Goal: Complete application form

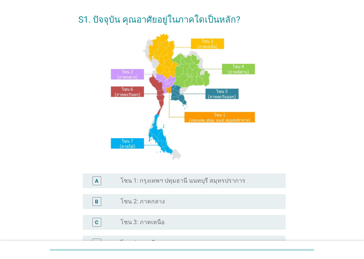
scroll to position [74, 0]
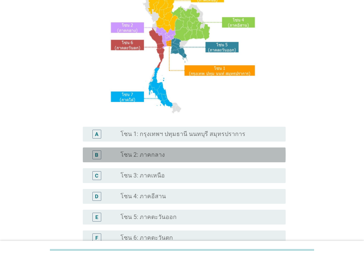
click at [131, 156] on label "โซน 2: ภาคกลาง" at bounding box center [143, 154] width 44 height 7
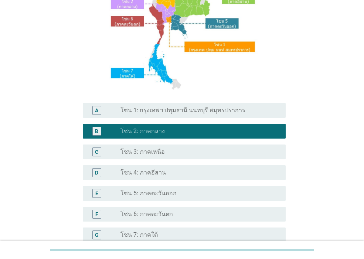
scroll to position [111, 0]
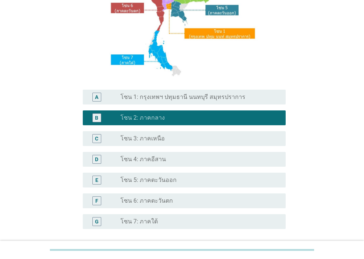
click at [160, 200] on label "โซน 6: ภาคตะวันตก" at bounding box center [147, 200] width 53 height 7
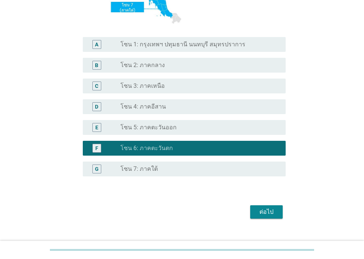
scroll to position [176, 0]
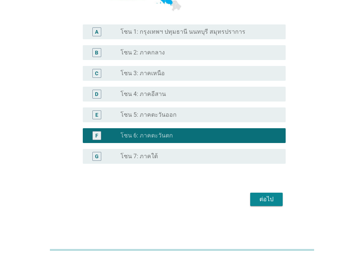
click at [263, 201] on div "ต่อไป" at bounding box center [266, 199] width 21 height 9
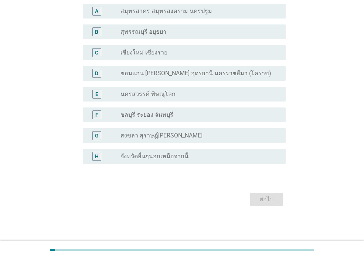
scroll to position [0, 0]
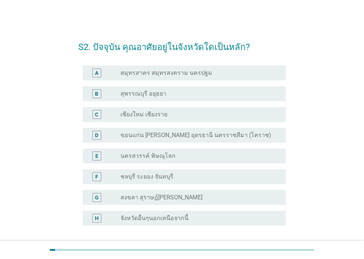
click at [153, 217] on label "จังหวัดอื่นๆนอกเหนือจากนี้" at bounding box center [155, 217] width 68 height 7
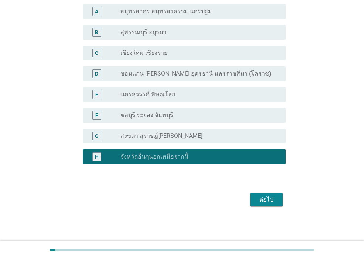
scroll to position [62, 0]
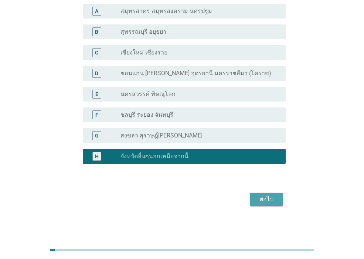
click at [272, 196] on div "ต่อไป" at bounding box center [266, 199] width 21 height 9
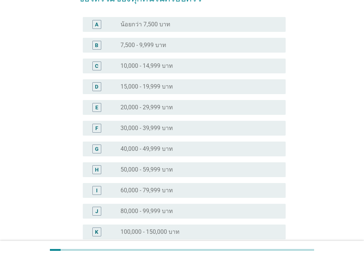
scroll to position [0, 0]
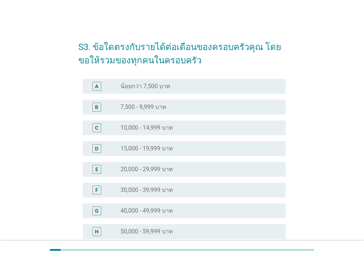
click at [159, 169] on label "20,000 - 29,999 บาท" at bounding box center [147, 168] width 53 height 7
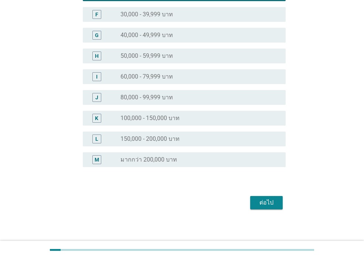
scroll to position [179, 0]
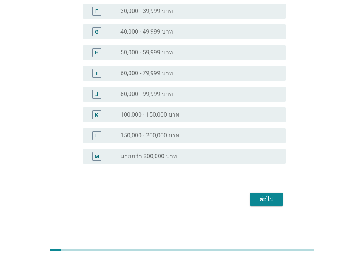
click at [273, 198] on div "ต่อไป" at bounding box center [266, 199] width 21 height 9
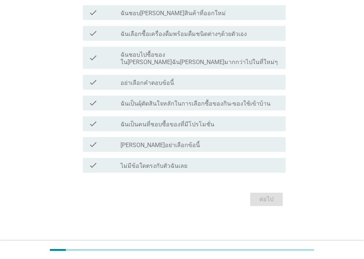
scroll to position [0, 0]
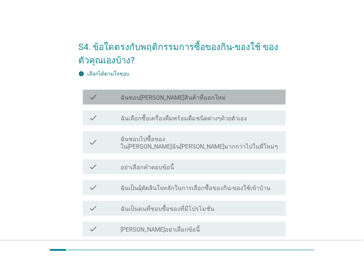
click at [168, 98] on label "ฉันชอบ[PERSON_NAME]สินค้าที่ออกใหม่" at bounding box center [173, 97] width 105 height 7
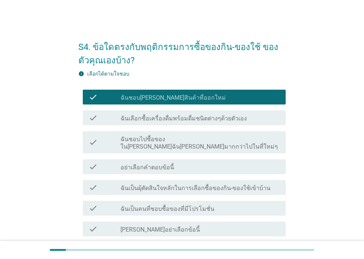
click at [174, 116] on label "ฉันเลือกซื้อเครื่องดื่มพร้อมดื่มชนิดต่างๆด้วยตัวเอง" at bounding box center [184, 118] width 127 height 7
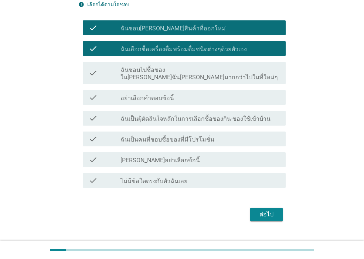
scroll to position [74, 0]
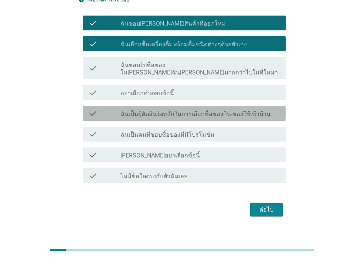
click at [244, 110] on label "ฉันเป็นผุ้ตัดสินใจหลักในการเลือกซื้อของกิน-ของใช้เข้าบ้าน" at bounding box center [196, 113] width 150 height 7
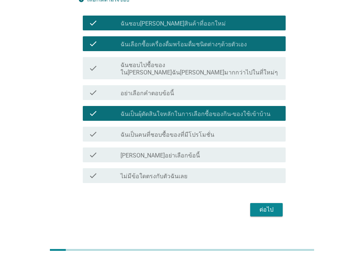
click at [225, 130] on div "check_box_outline_blank ฉันเป็นคนที่ชอบซื้อของที่มีโปรโมชั่น" at bounding box center [200, 133] width 159 height 9
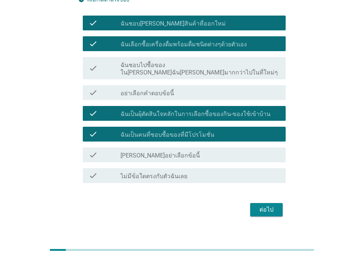
click at [263, 205] on div "ต่อไป" at bounding box center [266, 209] width 21 height 9
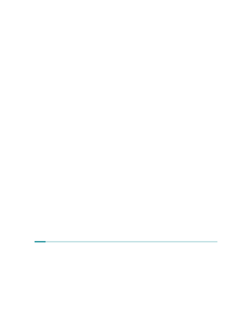
scroll to position [0, 0]
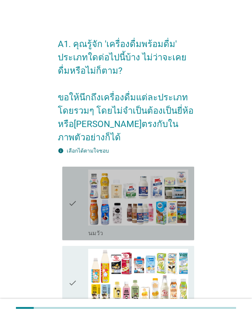
click at [70, 209] on icon "check" at bounding box center [72, 203] width 9 height 68
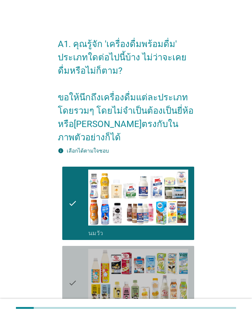
drag, startPoint x: 64, startPoint y: 274, endPoint x: 71, endPoint y: 274, distance: 7.1
click at [64, 258] on div "check check_box_outline_blank นมถั่วเหลือง-น้ำเต้าหู้พร้อมดื่ม" at bounding box center [128, 283] width 132 height 74
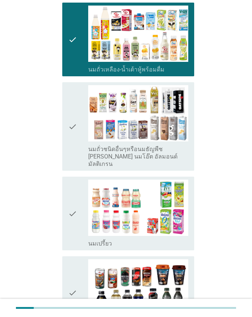
scroll to position [259, 0]
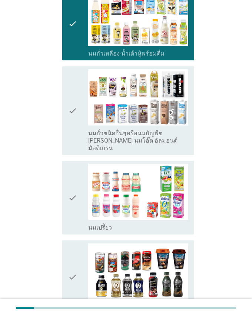
click at [73, 120] on icon "check" at bounding box center [72, 110] width 9 height 82
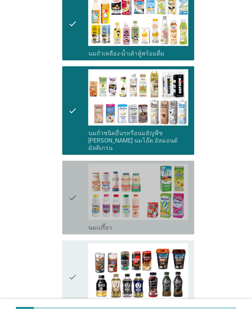
click at [67, 192] on div "check check_box_outline_blank นมเปรี้ยว" at bounding box center [128, 198] width 132 height 74
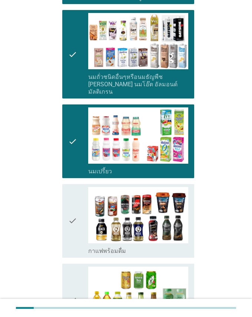
scroll to position [333, 0]
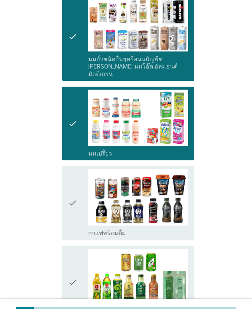
click at [68, 192] on icon "check" at bounding box center [72, 203] width 9 height 68
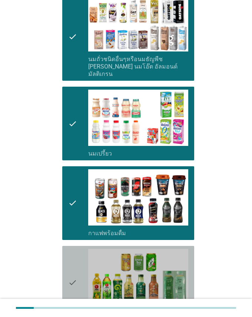
click at [73, 255] on icon "check" at bounding box center [72, 283] width 9 height 68
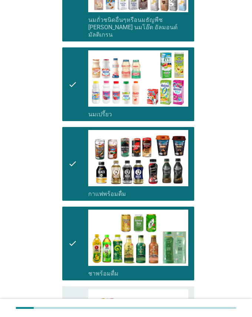
scroll to position [481, 0]
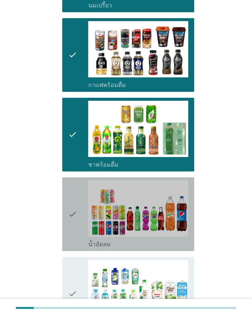
click at [72, 219] on icon "check" at bounding box center [72, 214] width 9 height 68
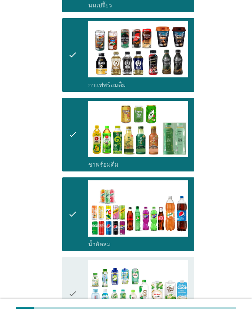
click at [68, 258] on icon "check" at bounding box center [72, 294] width 9 height 68
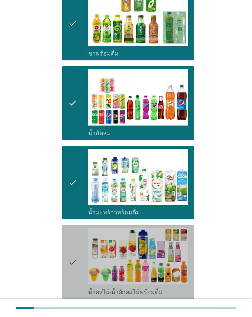
click at [72, 252] on icon "check" at bounding box center [72, 262] width 9 height 68
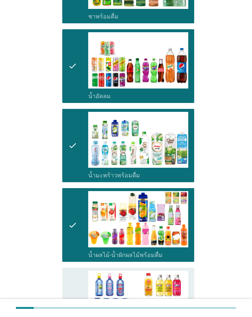
scroll to position [740, 0]
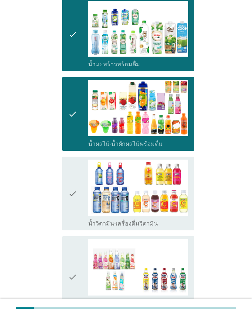
drag, startPoint x: 77, startPoint y: 175, endPoint x: 73, endPoint y: 209, distance: 33.6
click at [77, 177] on div "check" at bounding box center [78, 193] width 20 height 68
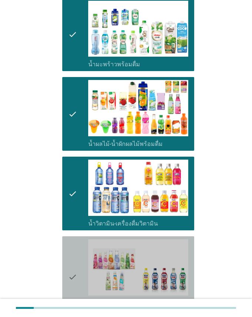
click at [73, 246] on icon "check" at bounding box center [72, 276] width 9 height 75
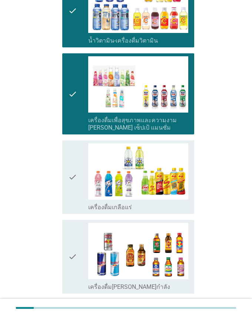
scroll to position [925, 0]
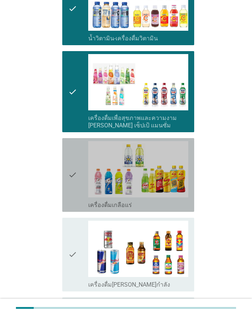
click at [75, 184] on icon "check" at bounding box center [72, 175] width 9 height 68
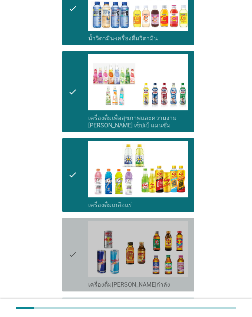
click at [75, 233] on icon "check" at bounding box center [72, 254] width 9 height 68
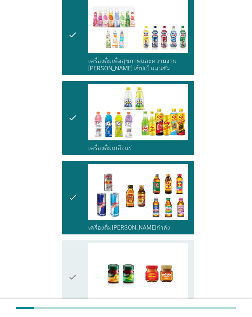
scroll to position [1036, 0]
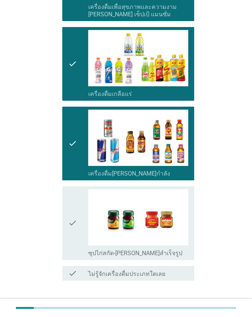
click at [77, 225] on icon "check" at bounding box center [72, 223] width 9 height 68
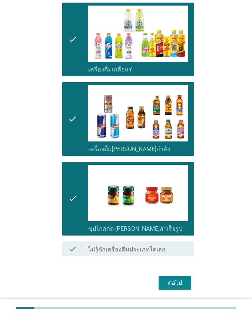
scroll to position [1075, 0]
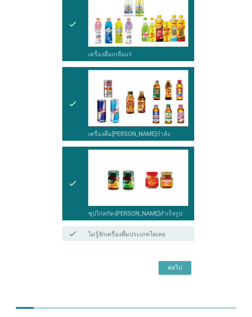
click at [173, 258] on div "ต่อไป" at bounding box center [174, 267] width 21 height 9
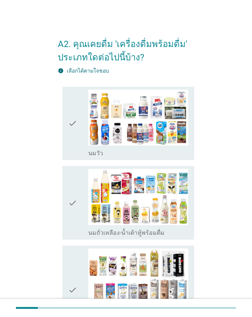
click at [74, 129] on icon "check" at bounding box center [72, 124] width 9 height 68
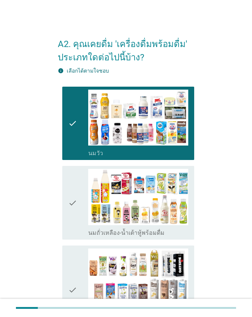
click at [73, 186] on icon "check" at bounding box center [72, 203] width 9 height 68
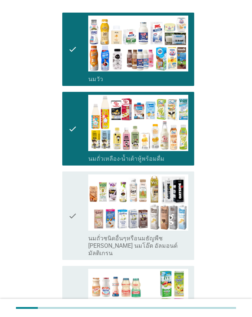
click at [72, 186] on icon "check" at bounding box center [72, 215] width 9 height 82
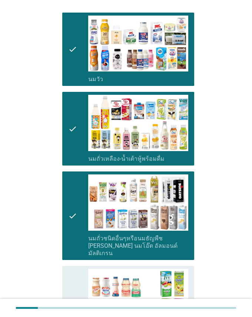
scroll to position [111, 0]
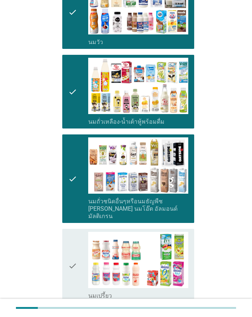
click at [75, 232] on icon "check" at bounding box center [72, 266] width 9 height 68
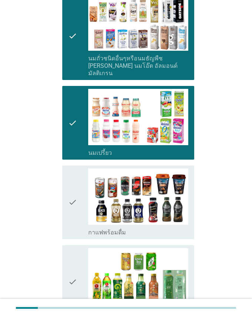
scroll to position [259, 0]
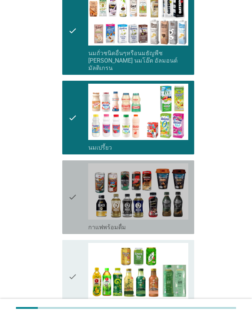
click at [78, 210] on div "check" at bounding box center [78, 197] width 20 height 68
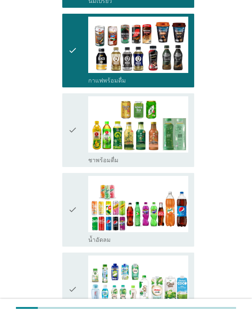
scroll to position [407, 0]
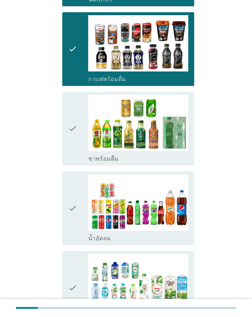
click at [74, 134] on icon "check" at bounding box center [72, 129] width 9 height 68
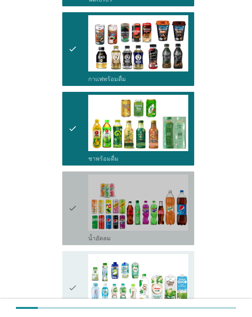
click at [74, 189] on icon "check" at bounding box center [72, 208] width 9 height 68
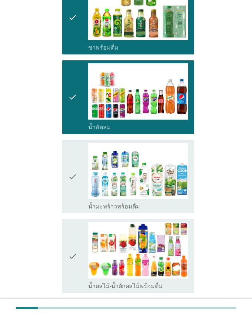
click at [74, 190] on icon "check" at bounding box center [72, 177] width 9 height 68
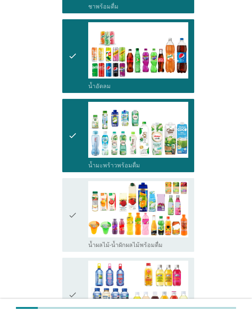
scroll to position [666, 0]
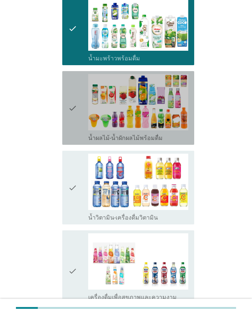
click at [72, 125] on icon "check" at bounding box center [72, 108] width 9 height 68
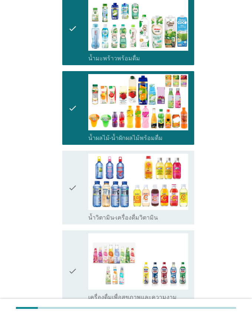
click at [74, 170] on icon "check" at bounding box center [72, 188] width 9 height 68
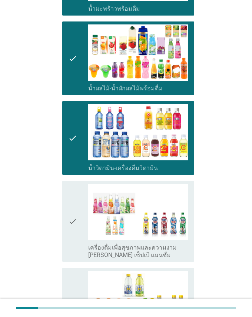
scroll to position [777, 0]
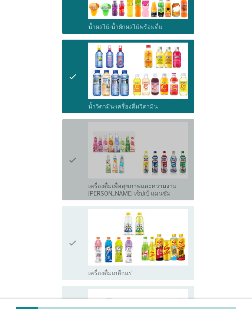
click at [75, 167] on icon "check" at bounding box center [72, 159] width 9 height 75
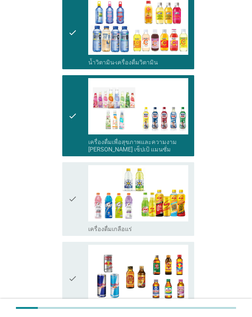
scroll to position [888, 0]
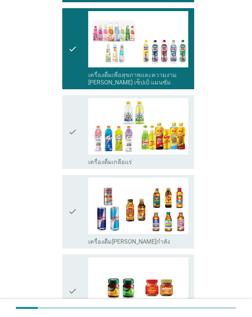
click at [75, 148] on icon "check" at bounding box center [72, 132] width 9 height 68
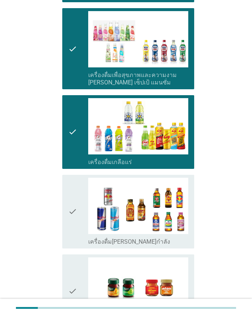
click at [74, 208] on icon "check" at bounding box center [72, 212] width 9 height 68
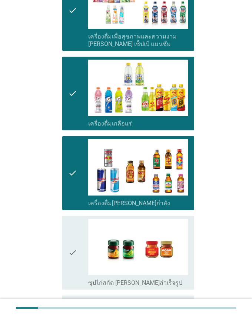
scroll to position [995, 0]
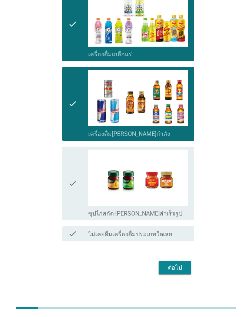
click at [75, 189] on icon "check" at bounding box center [72, 183] width 9 height 68
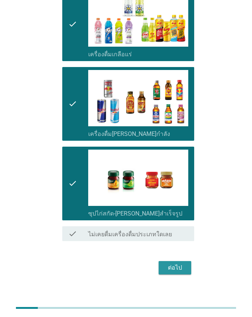
click at [172, 258] on div "ต่อไป" at bounding box center [174, 267] width 21 height 9
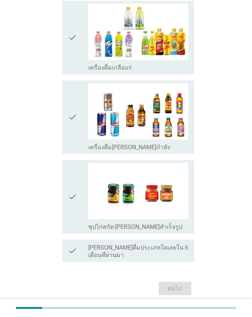
scroll to position [0, 0]
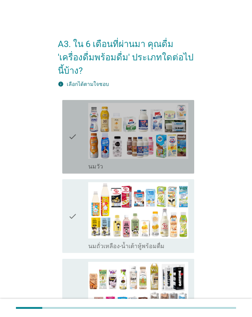
click at [74, 138] on icon "check" at bounding box center [72, 137] width 9 height 68
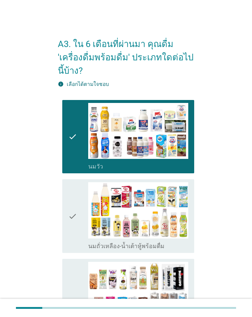
click at [68, 209] on icon "check" at bounding box center [72, 216] width 9 height 68
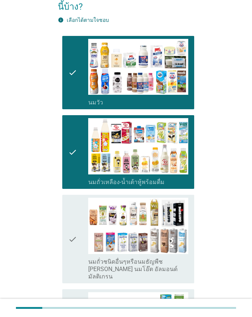
scroll to position [111, 0]
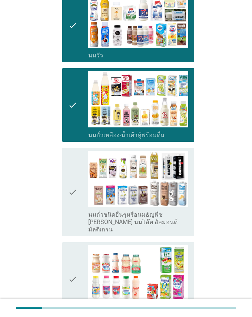
click at [69, 196] on icon "check" at bounding box center [72, 192] width 9 height 82
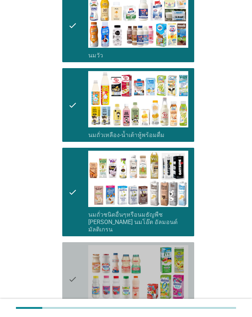
click at [78, 254] on div "check" at bounding box center [78, 279] width 20 height 68
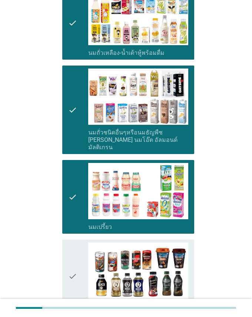
scroll to position [259, 0]
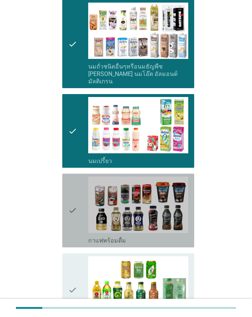
click at [77, 215] on div "check" at bounding box center [78, 210] width 20 height 68
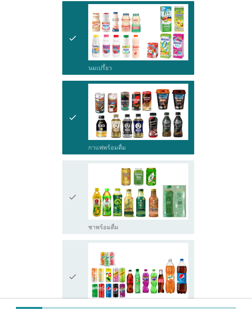
scroll to position [370, 0]
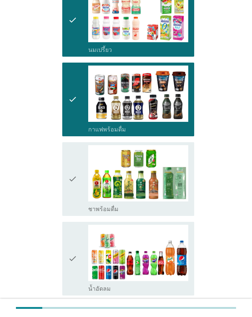
click at [74, 176] on icon "check" at bounding box center [72, 179] width 9 height 68
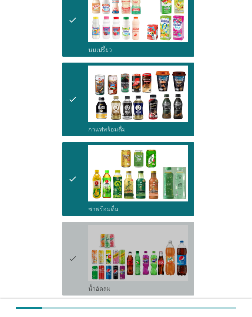
click at [74, 235] on icon "check" at bounding box center [72, 259] width 9 height 68
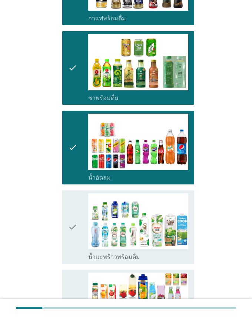
click at [74, 235] on icon "check" at bounding box center [72, 227] width 9 height 68
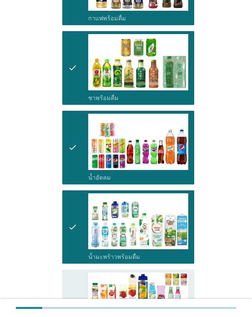
scroll to position [592, 0]
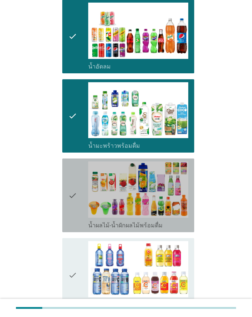
click at [69, 205] on icon "check" at bounding box center [72, 195] width 9 height 68
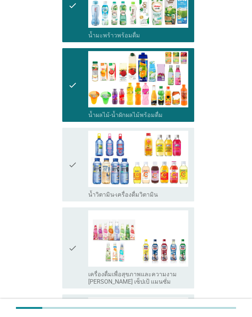
scroll to position [703, 0]
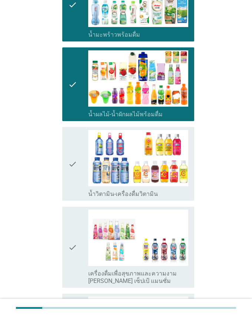
click at [71, 183] on icon "check" at bounding box center [72, 164] width 9 height 68
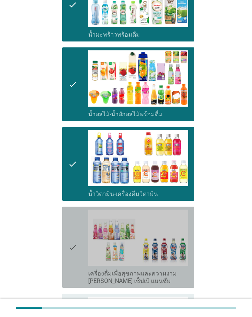
click at [71, 232] on icon "check" at bounding box center [72, 246] width 9 height 75
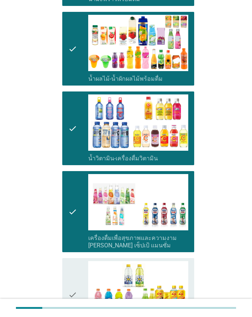
scroll to position [740, 0]
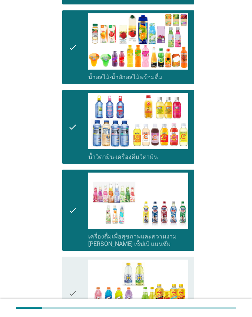
click at [73, 258] on icon "check" at bounding box center [72, 293] width 9 height 68
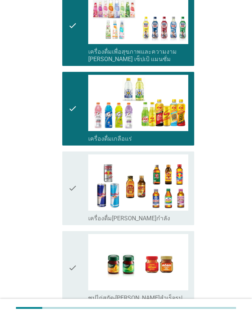
scroll to position [925, 0]
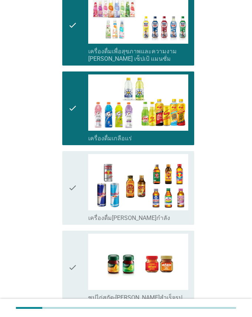
click at [74, 200] on icon "check" at bounding box center [72, 188] width 9 height 68
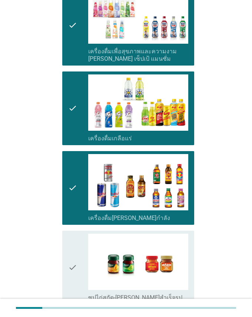
click at [72, 247] on icon "check" at bounding box center [72, 267] width 9 height 68
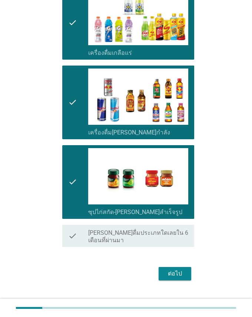
scroll to position [1016, 0]
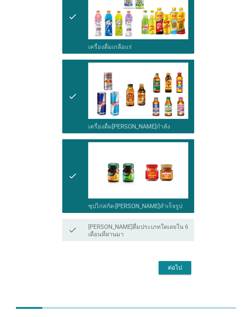
click at [177, 258] on div "ต่อไป" at bounding box center [174, 267] width 21 height 9
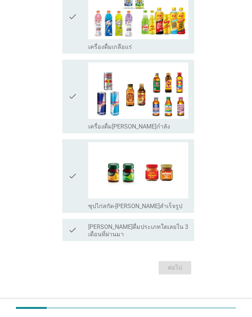
scroll to position [0, 0]
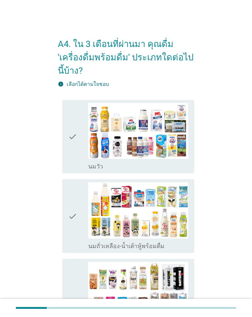
click at [68, 151] on div "check check_box_outline_blank [PERSON_NAME]" at bounding box center [128, 137] width 132 height 74
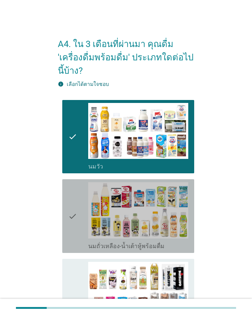
click at [69, 200] on icon "check" at bounding box center [72, 216] width 9 height 68
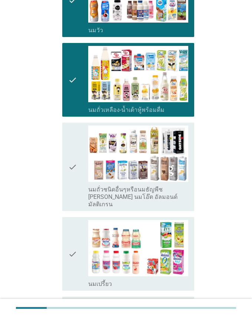
scroll to position [148, 0]
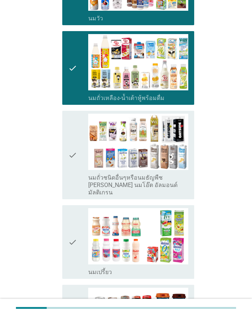
click at [74, 163] on icon "check" at bounding box center [72, 155] width 9 height 82
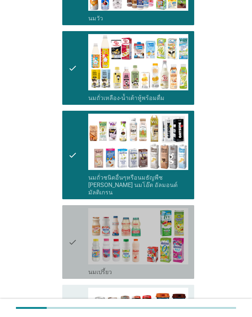
click at [70, 220] on icon "check" at bounding box center [72, 242] width 9 height 68
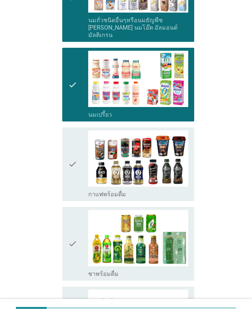
scroll to position [370, 0]
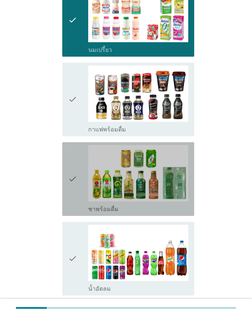
click at [74, 186] on icon "check" at bounding box center [72, 179] width 9 height 68
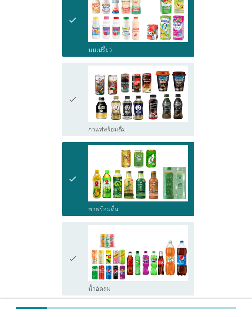
click at [75, 240] on icon "check" at bounding box center [72, 259] width 9 height 68
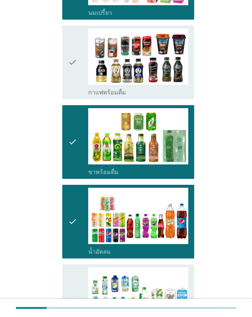
scroll to position [518, 0]
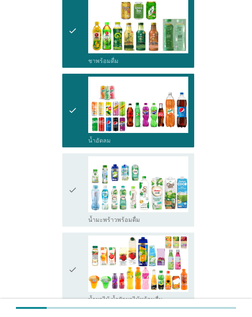
drag, startPoint x: 78, startPoint y: 196, endPoint x: 75, endPoint y: 206, distance: 10.1
click at [78, 196] on div "check" at bounding box center [78, 190] width 20 height 68
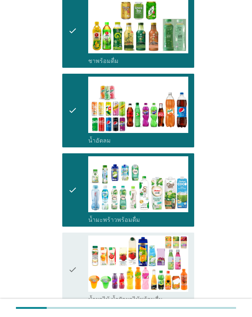
click at [73, 248] on icon "check" at bounding box center [72, 269] width 9 height 68
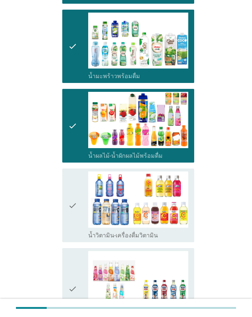
scroll to position [666, 0]
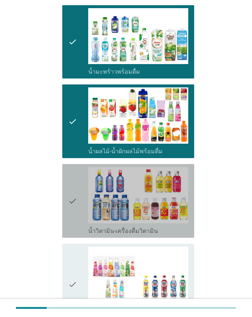
click at [77, 209] on div "check" at bounding box center [78, 201] width 20 height 68
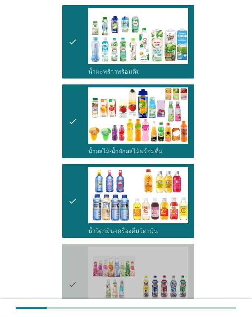
click at [71, 253] on icon "check" at bounding box center [72, 283] width 9 height 75
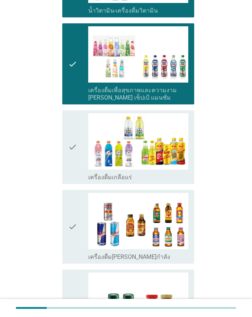
scroll to position [888, 0]
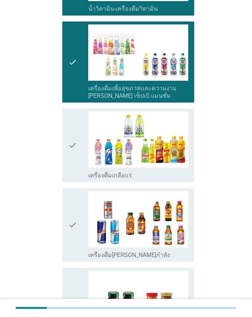
click at [74, 162] on icon "check" at bounding box center [72, 145] width 9 height 68
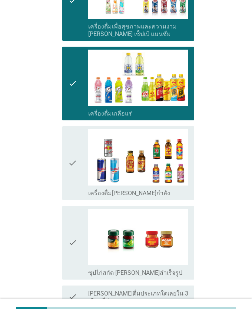
scroll to position [999, 0]
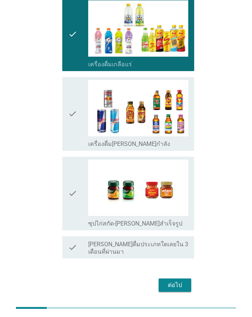
click at [73, 186] on icon "check" at bounding box center [72, 193] width 9 height 68
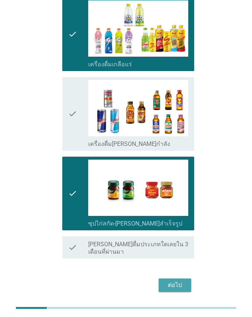
click at [176, 258] on div "ต่อไป" at bounding box center [174, 284] width 21 height 9
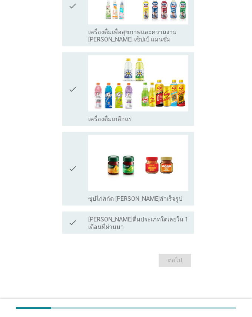
scroll to position [0, 0]
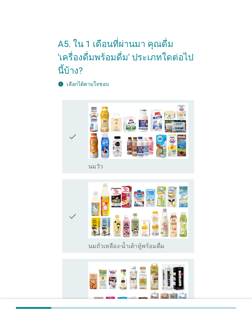
drag, startPoint x: 77, startPoint y: 146, endPoint x: 77, endPoint y: 151, distance: 4.8
click at [77, 147] on div "check" at bounding box center [78, 137] width 20 height 68
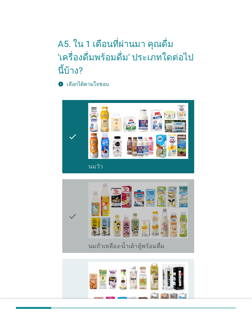
click at [77, 211] on div "check" at bounding box center [78, 216] width 20 height 68
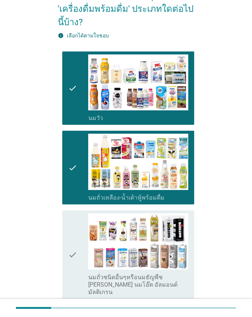
scroll to position [111, 0]
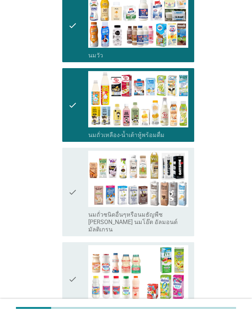
click at [73, 253] on icon "check" at bounding box center [72, 279] width 9 height 68
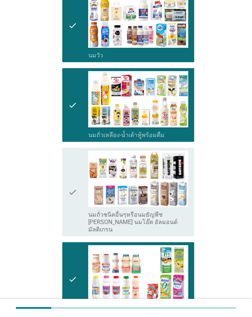
click at [75, 203] on icon "check" at bounding box center [72, 192] width 9 height 82
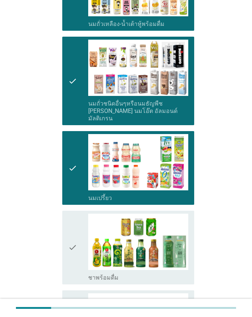
scroll to position [296, 0]
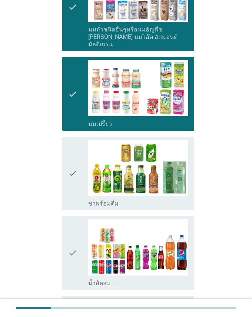
click at [71, 175] on icon "check" at bounding box center [72, 173] width 9 height 68
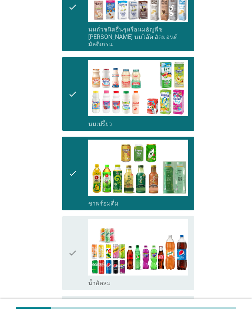
click at [79, 240] on div "check" at bounding box center [78, 253] width 20 height 68
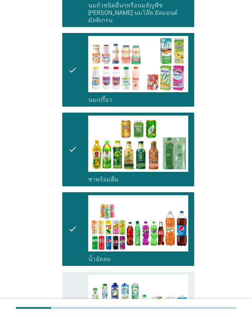
scroll to position [333, 0]
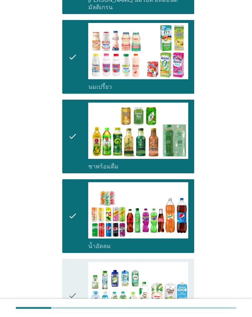
click at [74, 258] on icon "check" at bounding box center [72, 296] width 9 height 68
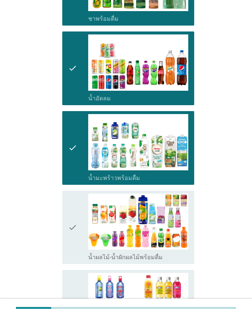
scroll to position [481, 0]
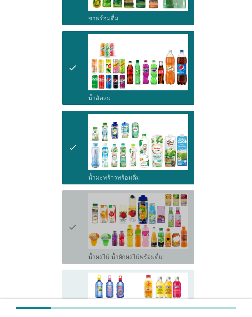
click at [75, 238] on icon "check" at bounding box center [72, 227] width 9 height 68
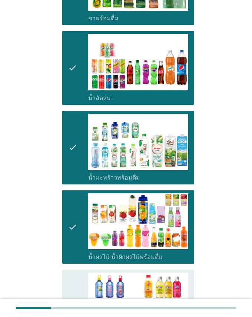
click at [75, 258] on icon "check" at bounding box center [72, 306] width 9 height 68
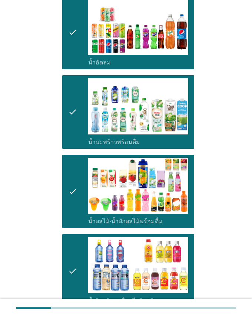
scroll to position [629, 0]
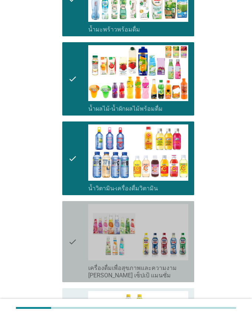
click at [77, 243] on div "check" at bounding box center [78, 241] width 20 height 75
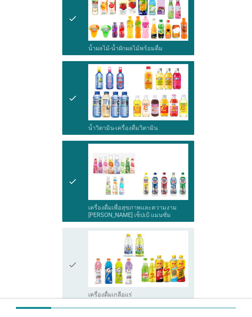
scroll to position [740, 0]
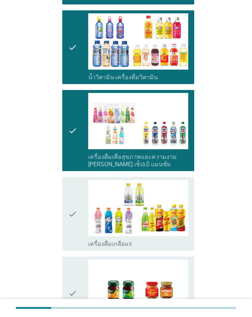
click at [74, 214] on icon "check" at bounding box center [72, 214] width 9 height 68
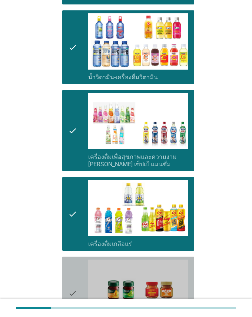
click at [69, 258] on icon "check" at bounding box center [72, 293] width 9 height 68
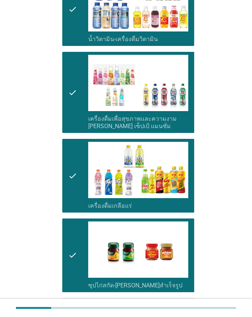
scroll to position [857, 0]
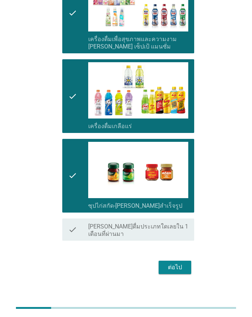
click at [169, 258] on div "ต่อไป" at bounding box center [174, 267] width 21 height 9
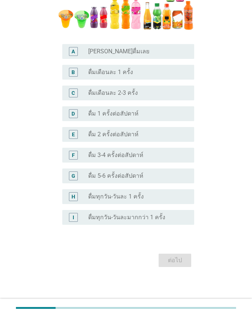
scroll to position [0, 0]
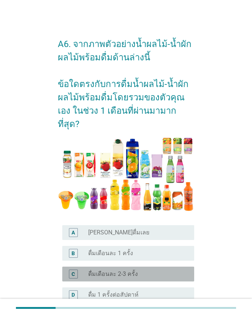
click at [72, 258] on div "C" at bounding box center [72, 274] width 3 height 8
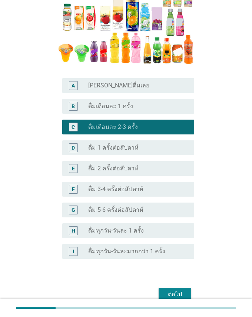
scroll to position [148, 0]
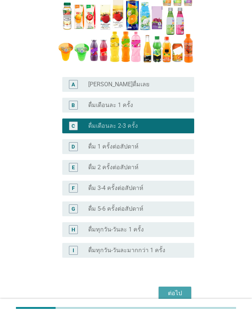
click at [177, 258] on div "ต่อไป" at bounding box center [174, 293] width 21 height 9
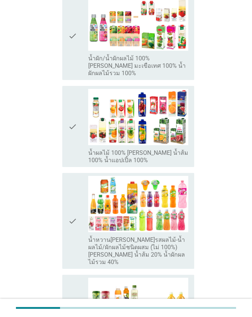
scroll to position [0, 0]
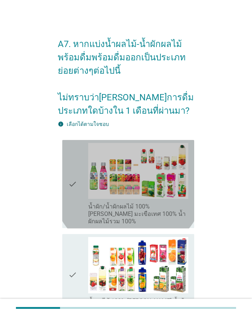
click at [68, 179] on icon "check" at bounding box center [72, 184] width 9 height 82
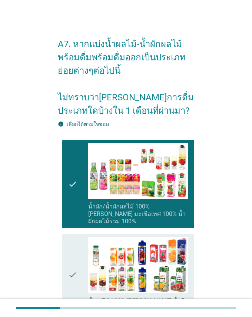
click at [75, 247] on icon "check" at bounding box center [72, 274] width 9 height 75
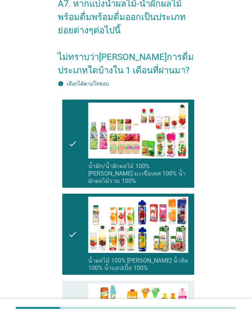
scroll to position [111, 0]
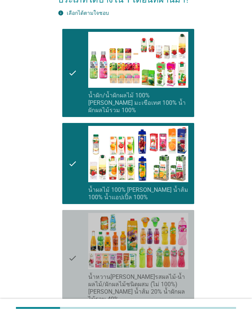
click at [77, 247] on div "check" at bounding box center [78, 258] width 20 height 90
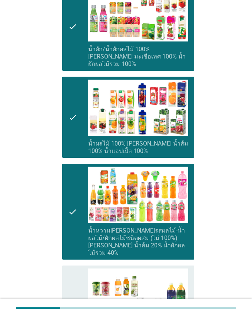
scroll to position [222, 0]
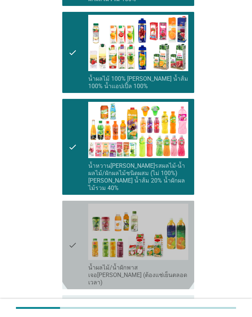
click at [78, 228] on div "check" at bounding box center [78, 244] width 20 height 82
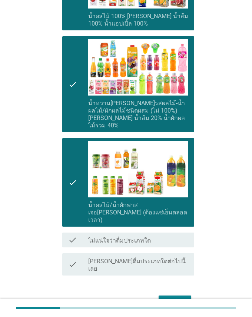
scroll to position [297, 0]
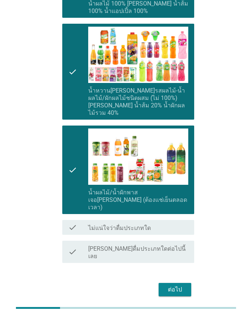
click at [177, 258] on div "ต่อไป" at bounding box center [174, 289] width 21 height 9
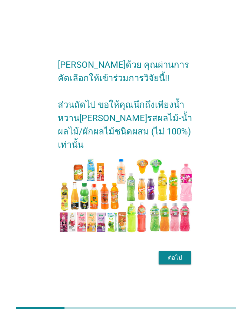
click at [176, 253] on div "ต่อไป" at bounding box center [174, 257] width 21 height 9
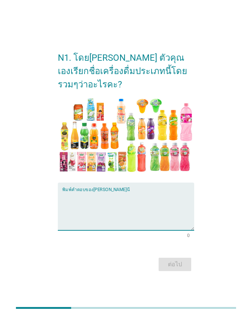
click at [73, 217] on textarea "พิมพ์คำตอบของคุณ ที่นี่" at bounding box center [128, 210] width 132 height 39
type textarea "น้ำผลไม้"
click at [180, 258] on div "ต่อไป" at bounding box center [174, 264] width 21 height 9
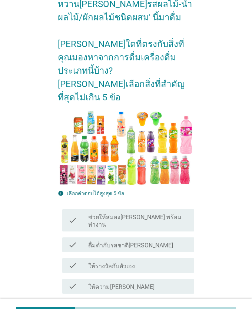
scroll to position [74, 0]
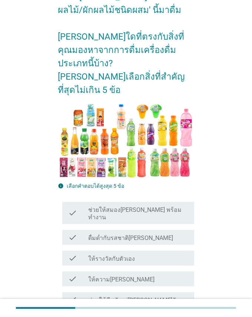
click at [72, 233] on icon "check" at bounding box center [72, 237] width 9 height 9
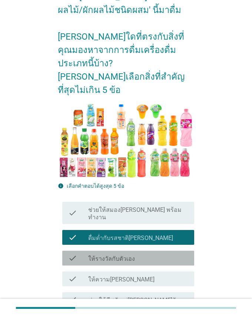
click at [69, 253] on icon "check" at bounding box center [72, 257] width 9 height 9
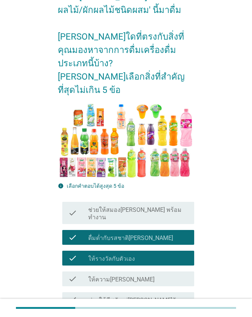
click at [71, 258] on icon "check" at bounding box center [72, 278] width 9 height 9
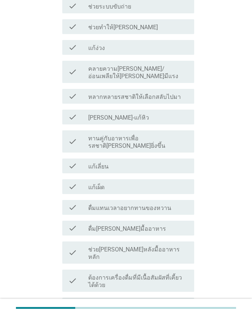
scroll to position [592, 0]
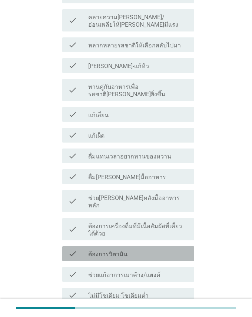
click at [74, 249] on icon "check" at bounding box center [72, 253] width 9 height 9
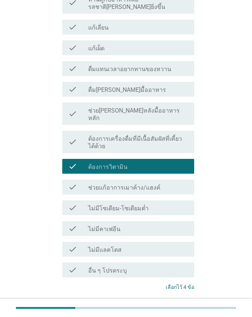
scroll to position [691, 0]
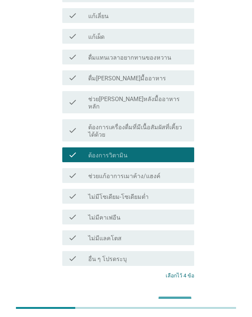
click at [176, 258] on button "ต่อไป" at bounding box center [174, 302] width 33 height 13
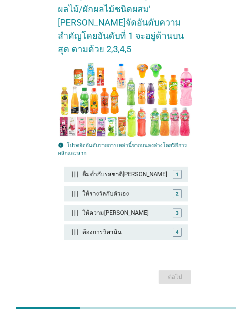
scroll to position [78, 0]
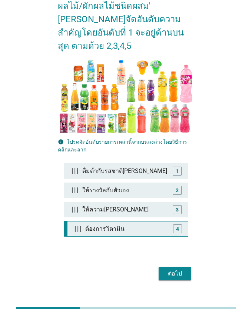
click at [176, 225] on div "4" at bounding box center [177, 229] width 3 height 8
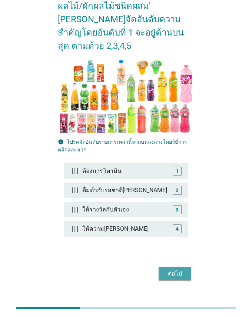
click at [173, 258] on div "ต่อไป" at bounding box center [174, 273] width 21 height 9
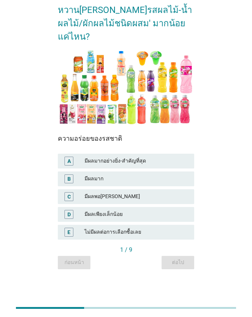
scroll to position [0, 0]
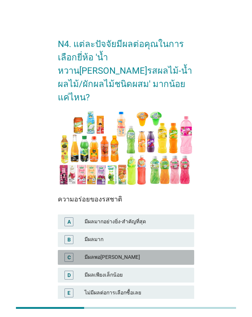
click at [99, 253] on div "มีผลพอ[PERSON_NAME]" at bounding box center [136, 257] width 104 height 9
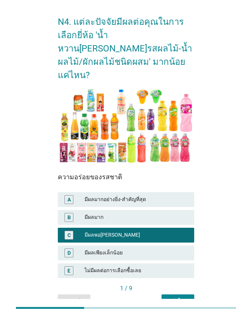
scroll to position [47, 0]
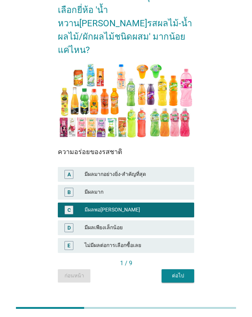
click at [180, 258] on div "ต่อไป" at bounding box center [177, 276] width 21 height 8
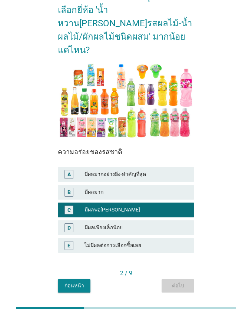
scroll to position [0, 0]
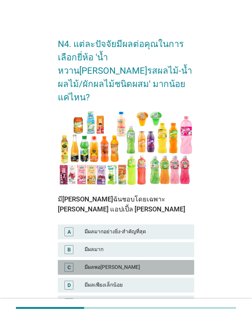
click at [141, 258] on div "มีผลพอ[PERSON_NAME]" at bounding box center [136, 267] width 104 height 9
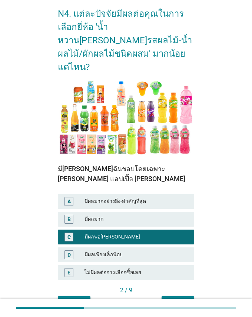
scroll to position [57, 0]
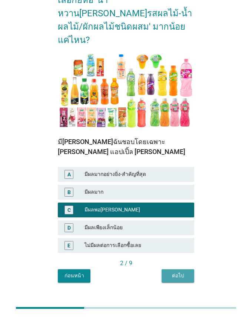
click at [175, 258] on div "ต่อไป" at bounding box center [177, 276] width 21 height 8
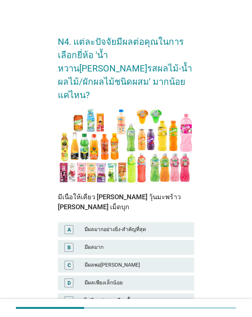
scroll to position [37, 0]
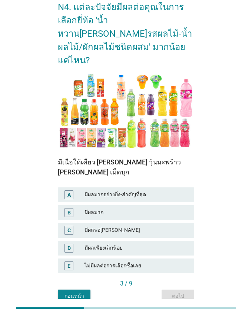
click at [156, 226] on div "มีผลพอ[PERSON_NAME]" at bounding box center [136, 230] width 104 height 9
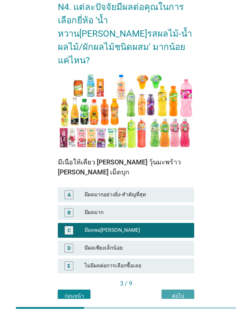
click at [175, 258] on div "ต่อไป" at bounding box center [177, 296] width 21 height 8
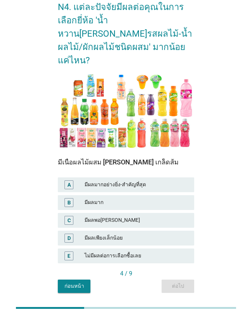
scroll to position [0, 0]
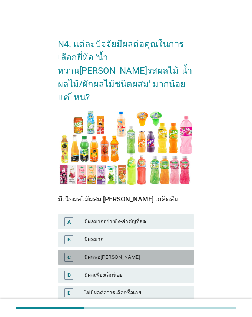
click at [163, 253] on div "มีผลพอ[PERSON_NAME]" at bounding box center [136, 257] width 104 height 9
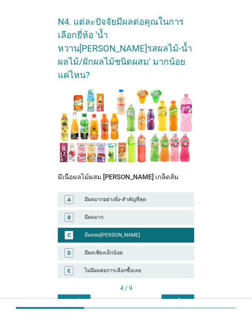
scroll to position [47, 0]
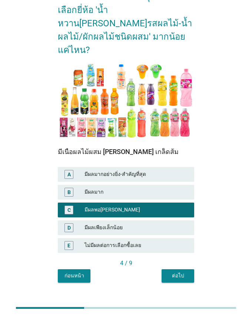
click at [179, 258] on div "ต่อไป" at bounding box center [177, 276] width 21 height 8
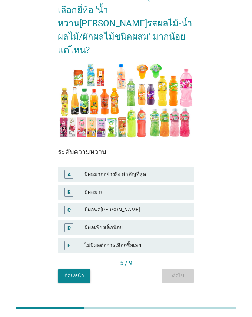
scroll to position [0, 0]
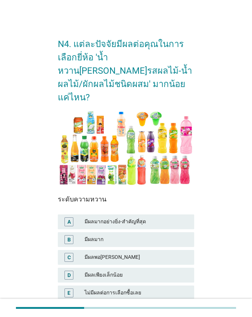
click at [162, 235] on div "มีผลมาก" at bounding box center [136, 239] width 104 height 9
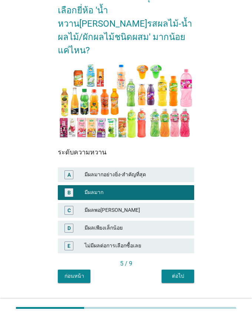
scroll to position [47, 0]
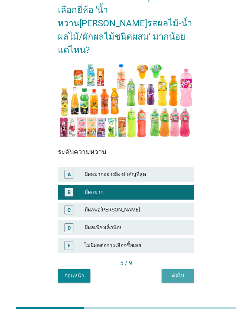
click at [186, 258] on div "ต่อไป" at bounding box center [177, 276] width 21 height 8
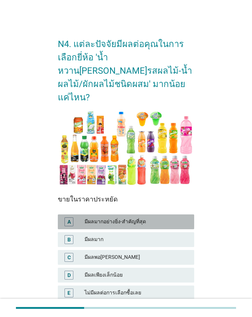
click at [172, 217] on div "มีผลมากอย่างยิ่ง-สำคัญที่สุด" at bounding box center [136, 221] width 104 height 9
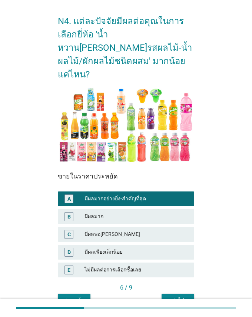
scroll to position [47, 0]
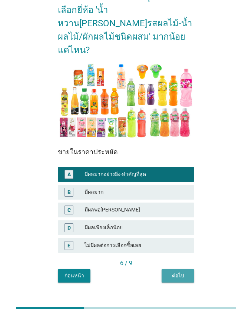
click at [179, 258] on div "ต่อไป" at bounding box center [177, 276] width 21 height 8
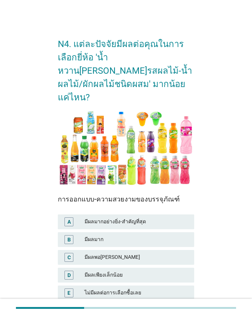
click at [165, 258] on div "มีผลเพียงเล็กน้อย" at bounding box center [136, 274] width 104 height 9
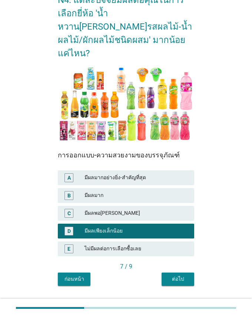
scroll to position [47, 0]
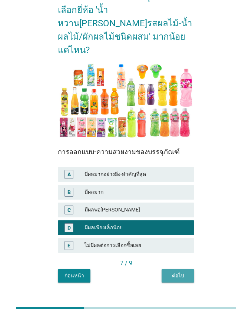
click at [169, 258] on div "ต่อไป" at bounding box center [177, 276] width 21 height 8
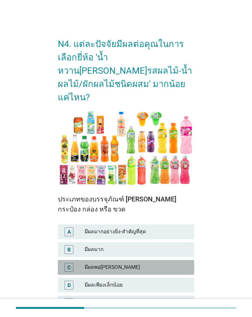
click at [166, 258] on div "มีผลพอ[PERSON_NAME]" at bounding box center [136, 267] width 104 height 9
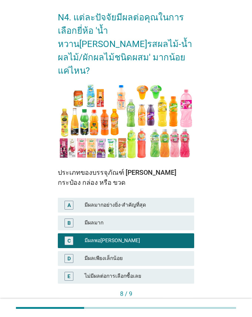
scroll to position [57, 0]
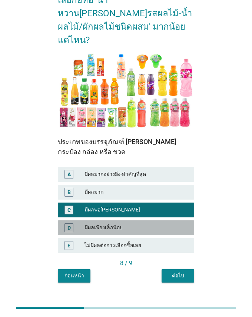
click at [163, 223] on div "มีผลเพียงเล็กน้อย" at bounding box center [136, 227] width 104 height 9
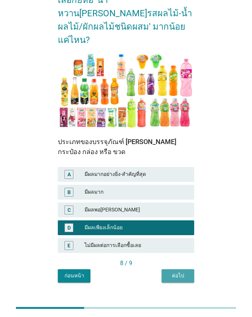
click at [179, 258] on div "ต่อไป" at bounding box center [177, 276] width 21 height 8
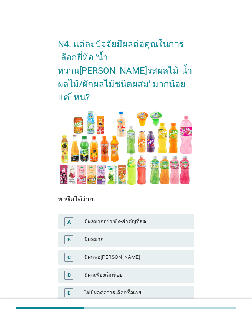
click at [165, 217] on div "มีผลมากอย่างยิ่ง-สำคัญที่สุด" at bounding box center [136, 221] width 104 height 9
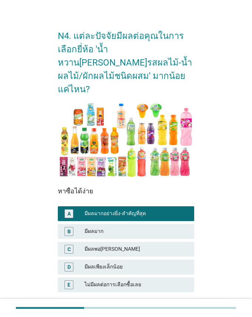
scroll to position [47, 0]
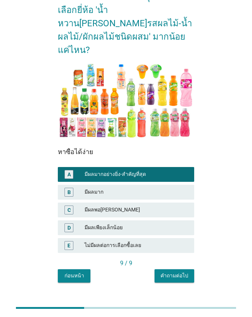
click at [178, 258] on button "คำถามต่อไป" at bounding box center [174, 275] width 40 height 13
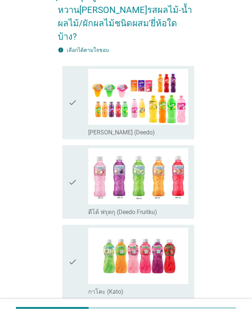
scroll to position [0, 0]
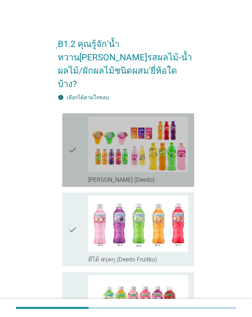
click at [67, 156] on div "check check_box_outline_blank [PERSON_NAME] (Deedo)" at bounding box center [128, 150] width 132 height 74
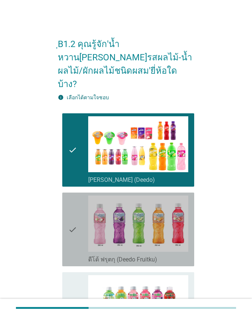
click at [73, 213] on icon "check" at bounding box center [72, 229] width 9 height 68
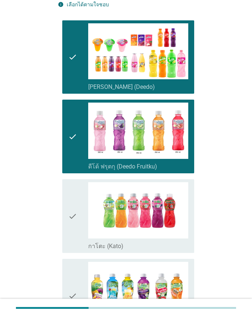
scroll to position [111, 0]
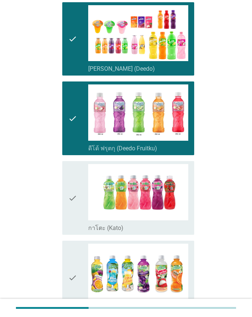
click at [70, 189] on icon "check" at bounding box center [72, 198] width 9 height 68
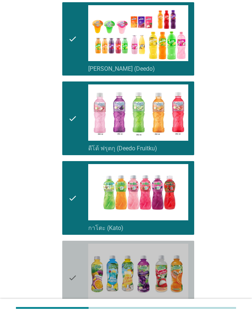
click at [73, 252] on icon "check" at bounding box center [72, 277] width 9 height 68
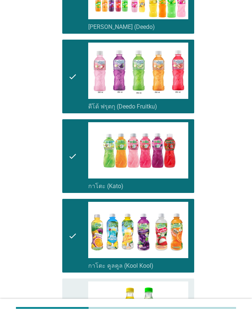
scroll to position [222, 0]
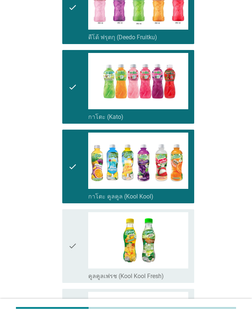
click at [73, 245] on icon "check" at bounding box center [72, 246] width 9 height 68
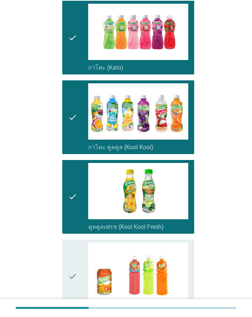
scroll to position [333, 0]
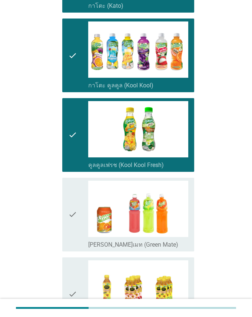
click at [74, 215] on icon "check" at bounding box center [72, 215] width 9 height 68
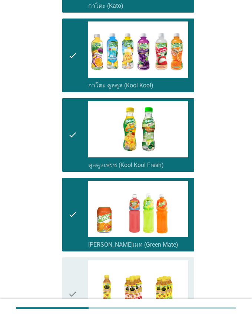
click at [73, 258] on icon "check" at bounding box center [72, 294] width 9 height 68
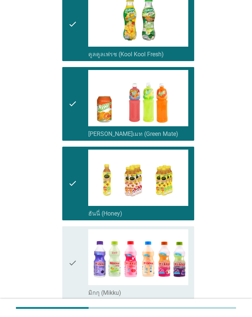
scroll to position [444, 0]
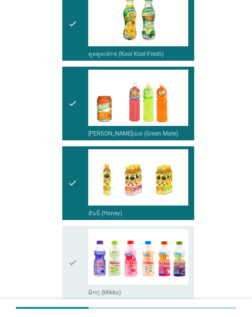
click at [75, 258] on icon "check" at bounding box center [72, 263] width 9 height 68
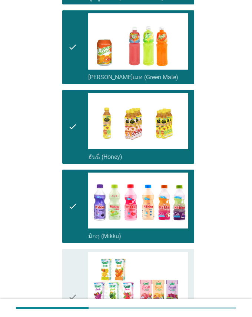
scroll to position [518, 0]
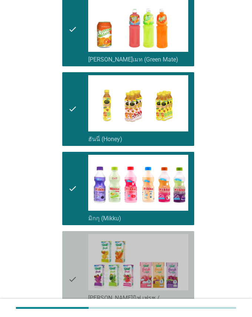
click at [73, 245] on icon "check" at bounding box center [72, 279] width 9 height 90
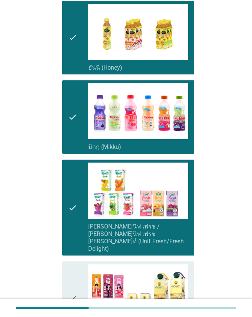
scroll to position [592, 0]
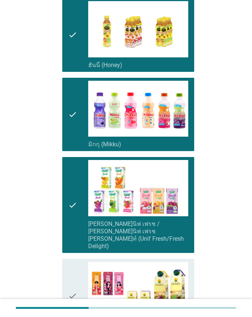
click at [73, 258] on icon "check" at bounding box center [72, 296] width 9 height 68
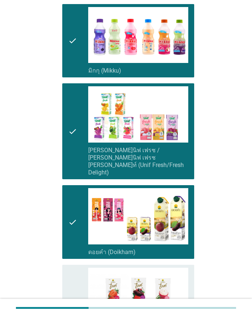
scroll to position [703, 0]
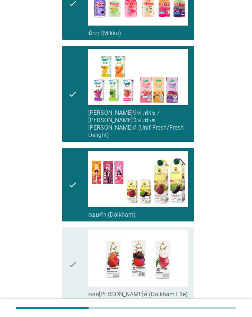
click at [73, 247] on icon "check" at bounding box center [72, 264] width 9 height 68
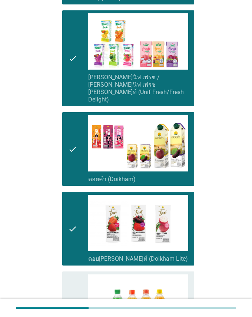
scroll to position [851, 0]
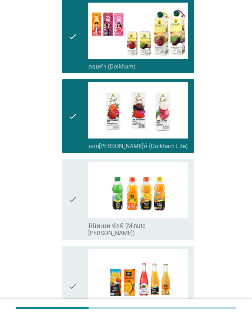
click at [61, 186] on div "check check_box_outline_blank มินิทเมท พัลพี (Minute [PERSON_NAME])" at bounding box center [126, 199] width 136 height 87
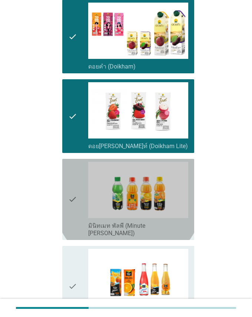
click at [74, 188] on icon "check" at bounding box center [72, 199] width 9 height 75
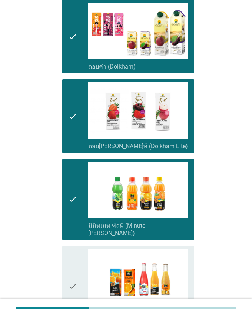
click at [70, 249] on icon "check" at bounding box center [72, 286] width 9 height 75
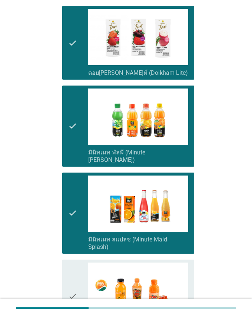
scroll to position [925, 0]
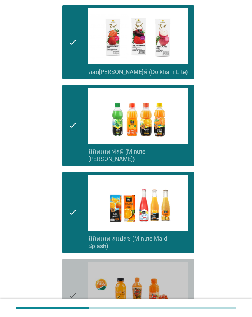
click at [75, 258] on icon "check" at bounding box center [72, 296] width 9 height 68
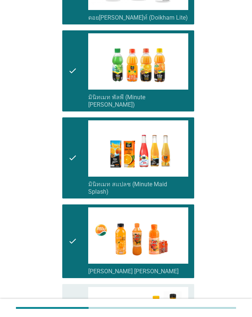
scroll to position [1036, 0]
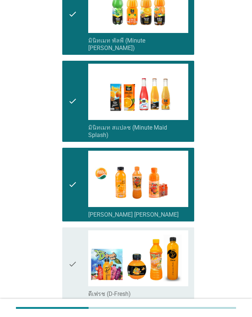
click at [67, 227] on div "check check_box_outline_blank ดีเฟรช (D-Fresh)" at bounding box center [128, 264] width 132 height 74
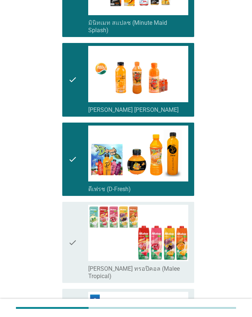
scroll to position [1147, 0]
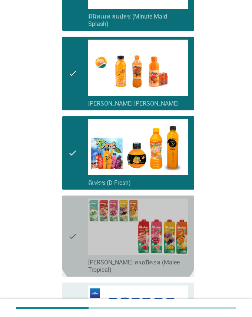
click at [64, 202] on div "check check_box_outline_blank [PERSON_NAME] ทรอปิคอล (Malee Tropical)" at bounding box center [128, 235] width 132 height 81
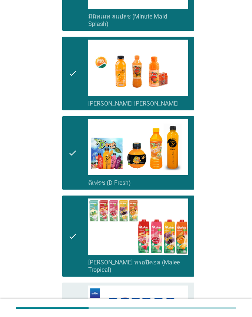
click at [58, 258] on div "check check_box_outline_blank ชบาจุยซี่ (Chabaa Juicy)" at bounding box center [126, 319] width 136 height 80
click at [67, 258] on div "check check_box_outline_blank ชบาจุยซี่ (Chabaa Juicy)" at bounding box center [128, 319] width 132 height 74
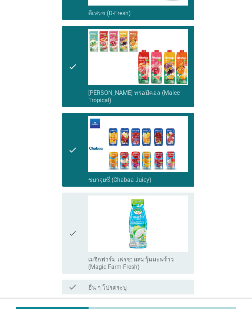
scroll to position [1327, 0]
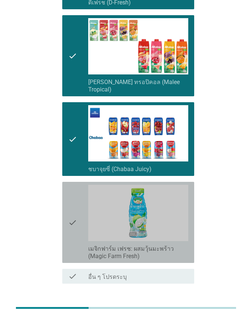
click at [67, 184] on div "check check_box_outline_blank เมจิกฟาร์ม เฟรช: ผสมวุ้นมะพร้าว (Magic Farm Fresh)" at bounding box center [128, 222] width 132 height 81
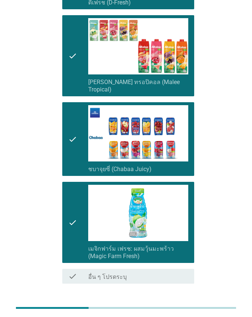
click at [176, 258] on div "ต่อไป" at bounding box center [174, 310] width 21 height 9
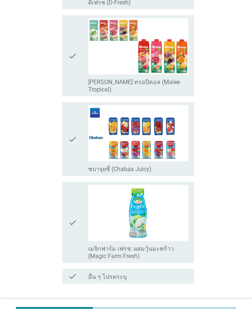
scroll to position [0, 0]
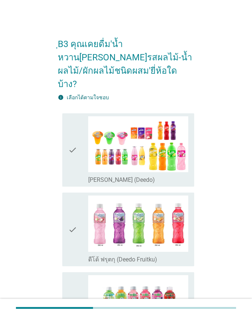
click at [70, 148] on icon "check" at bounding box center [72, 150] width 9 height 68
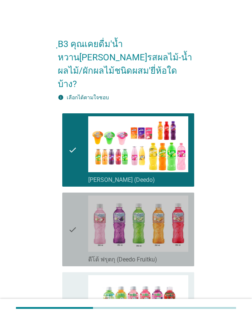
click at [71, 218] on icon "check" at bounding box center [72, 229] width 9 height 68
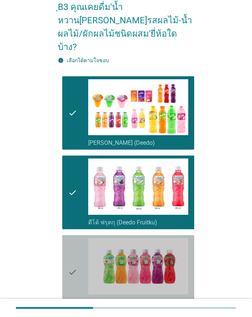
click at [74, 246] on icon "check" at bounding box center [72, 272] width 9 height 68
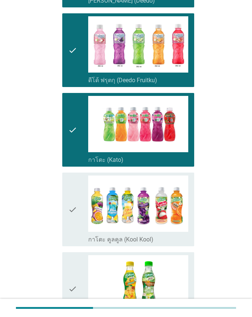
scroll to position [185, 0]
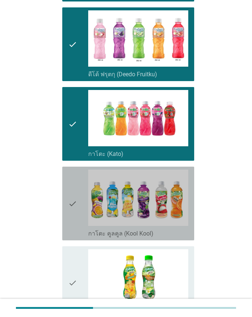
click at [73, 205] on icon "check" at bounding box center [72, 203] width 9 height 68
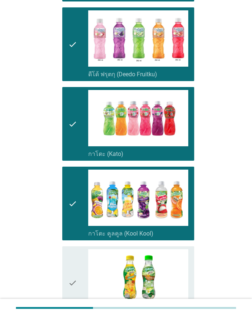
click at [71, 258] on icon "check" at bounding box center [72, 283] width 9 height 68
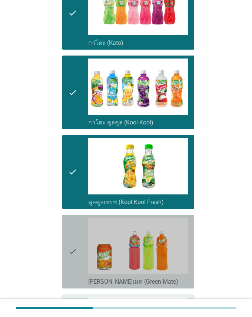
click at [72, 247] on icon "check" at bounding box center [72, 252] width 9 height 68
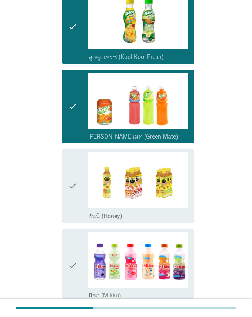
scroll to position [444, 0]
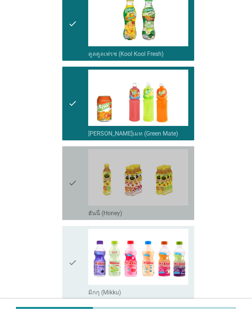
click at [74, 179] on icon "check" at bounding box center [72, 183] width 9 height 68
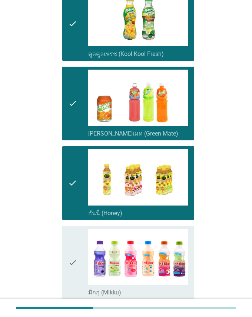
click at [75, 242] on icon "check" at bounding box center [72, 263] width 9 height 68
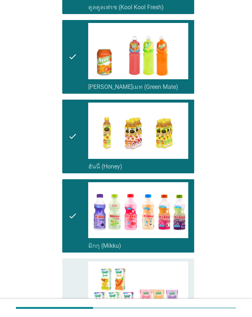
scroll to position [555, 0]
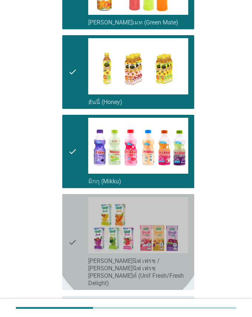
click at [75, 223] on icon "check" at bounding box center [72, 242] width 9 height 90
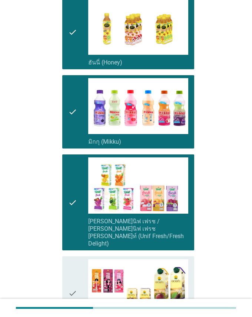
scroll to position [666, 0]
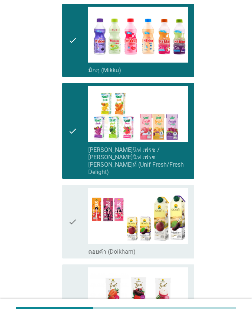
click at [74, 201] on icon "check" at bounding box center [72, 222] width 9 height 68
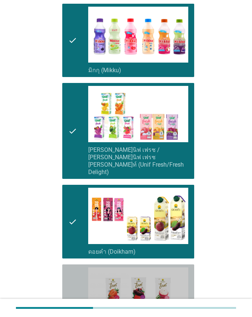
click at [71, 258] on icon "check" at bounding box center [72, 301] width 9 height 68
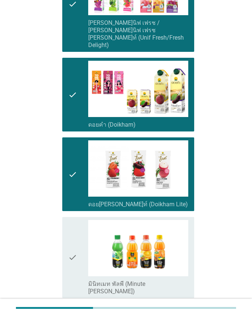
scroll to position [814, 0]
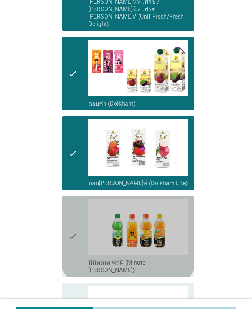
click at [73, 210] on icon "check" at bounding box center [72, 236] width 9 height 75
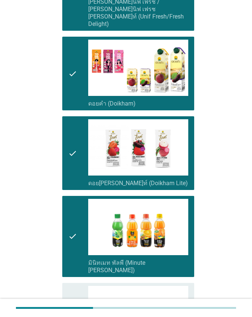
click at [70, 258] on icon "check" at bounding box center [72, 323] width 9 height 75
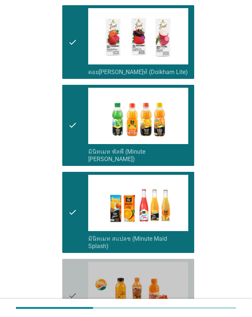
click at [70, 258] on icon "check" at bounding box center [72, 296] width 9 height 68
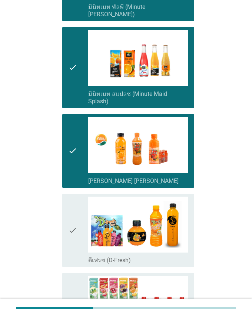
scroll to position [1073, 0]
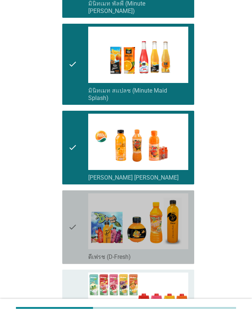
click at [71, 205] on icon "check" at bounding box center [72, 227] width 9 height 68
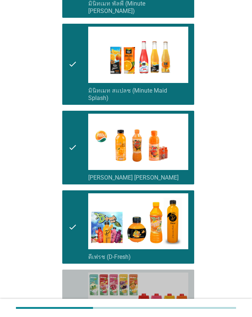
click at [71, 258] on icon "check" at bounding box center [72, 309] width 9 height 75
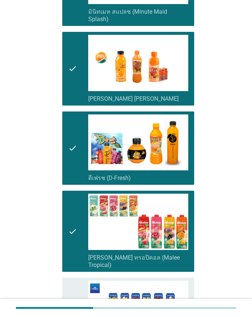
scroll to position [1221, 0]
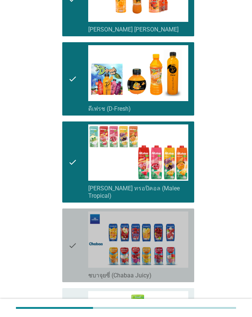
click at [69, 211] on icon "check" at bounding box center [72, 245] width 9 height 68
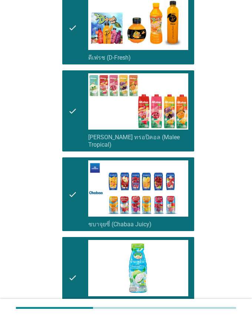
scroll to position [1327, 0]
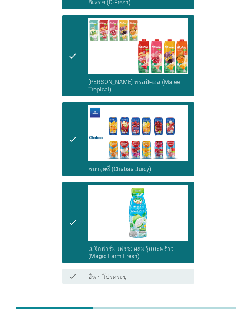
click at [173, 258] on div "ต่อไป" at bounding box center [174, 310] width 21 height 9
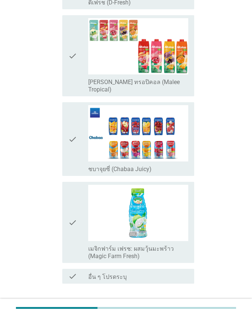
scroll to position [0, 0]
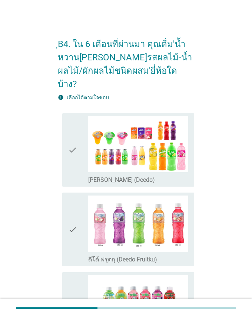
click at [75, 150] on icon "check" at bounding box center [72, 150] width 9 height 68
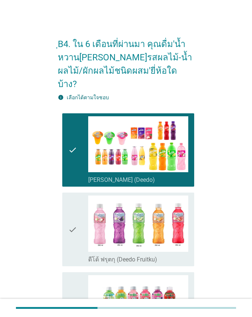
click at [73, 215] on icon "check" at bounding box center [72, 229] width 9 height 68
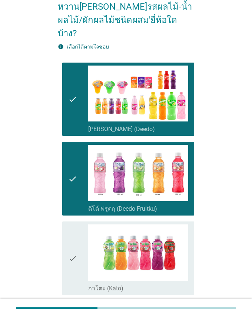
scroll to position [148, 0]
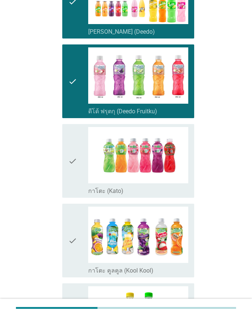
click at [75, 166] on icon "check" at bounding box center [72, 161] width 9 height 68
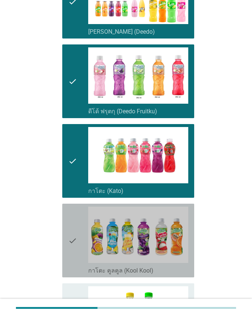
click at [77, 215] on icon "check" at bounding box center [72, 240] width 9 height 68
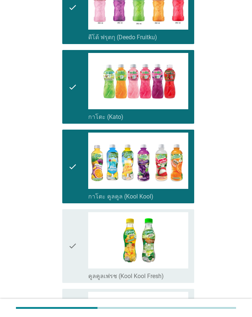
click at [77, 214] on icon "check" at bounding box center [72, 246] width 9 height 68
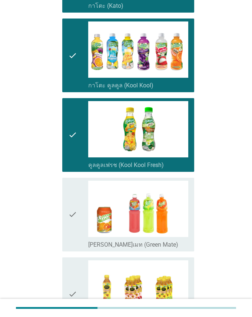
click at [76, 212] on icon "check" at bounding box center [72, 215] width 9 height 68
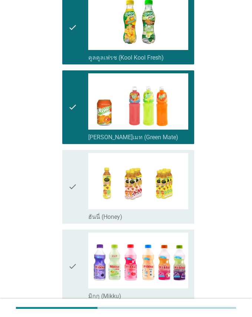
scroll to position [444, 0]
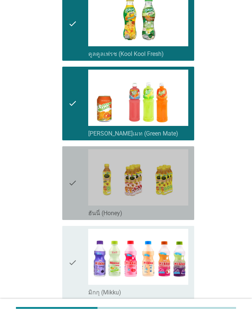
click at [72, 191] on icon "check" at bounding box center [72, 183] width 9 height 68
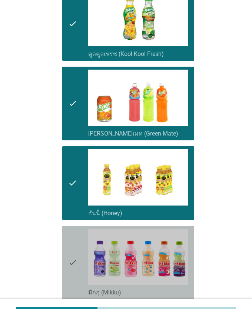
click at [71, 236] on icon "check" at bounding box center [72, 263] width 9 height 68
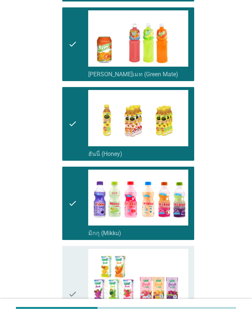
scroll to position [592, 0]
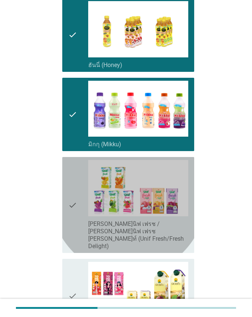
click at [72, 206] on icon "check" at bounding box center [72, 205] width 9 height 90
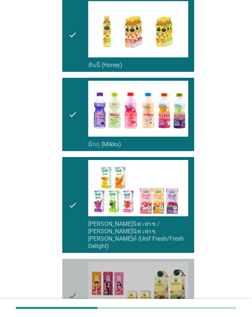
click at [71, 258] on icon "check" at bounding box center [72, 296] width 9 height 68
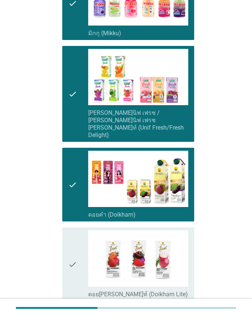
click at [71, 250] on icon "check" at bounding box center [72, 264] width 9 height 68
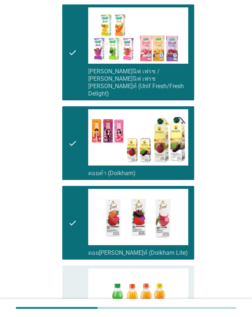
scroll to position [814, 0]
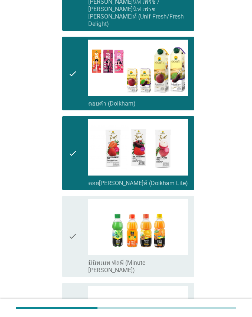
click at [67, 215] on div "check check_box_outline_blank มินิทเมท พัลพี (Minute [PERSON_NAME])" at bounding box center [128, 236] width 132 height 81
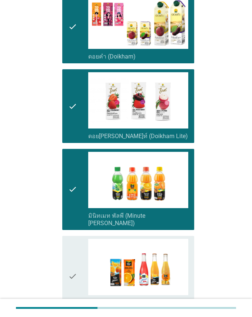
scroll to position [962, 0]
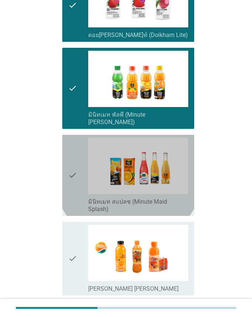
click at [70, 162] on icon "check" at bounding box center [72, 175] width 9 height 75
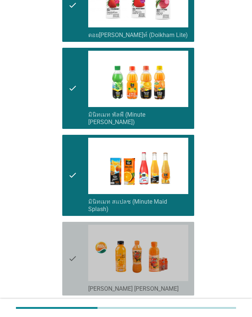
click at [76, 225] on icon "check" at bounding box center [72, 259] width 9 height 68
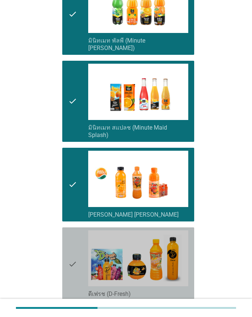
click at [76, 230] on icon "check" at bounding box center [72, 264] width 9 height 68
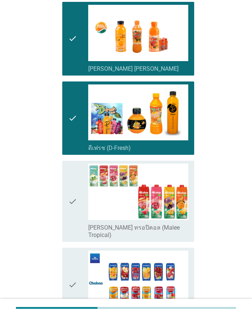
scroll to position [1184, 0]
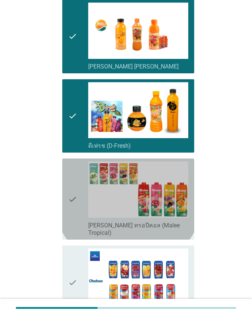
click at [73, 161] on icon "check" at bounding box center [72, 198] width 9 height 75
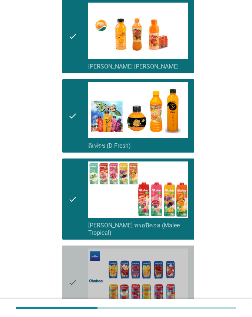
click at [73, 248] on icon "check" at bounding box center [72, 282] width 9 height 68
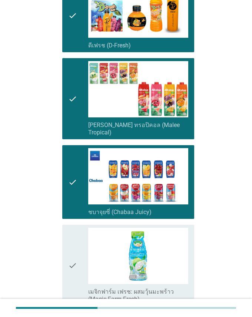
scroll to position [1295, 0]
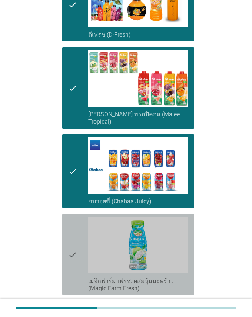
click at [73, 217] on icon "check" at bounding box center [72, 254] width 9 height 75
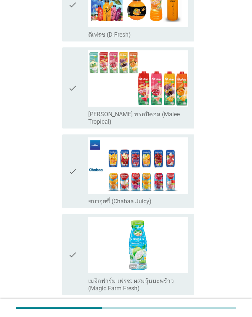
scroll to position [0, 0]
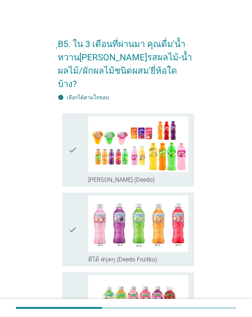
click at [77, 160] on div "check" at bounding box center [78, 150] width 20 height 68
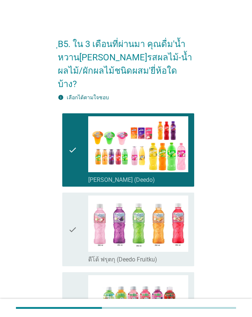
click at [77, 203] on div "check" at bounding box center [78, 229] width 20 height 68
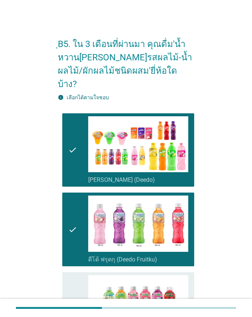
click at [77, 258] on div "check" at bounding box center [78, 309] width 20 height 68
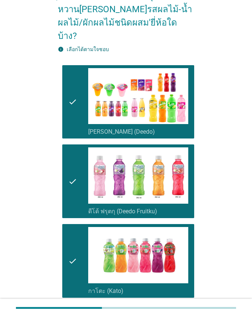
scroll to position [111, 0]
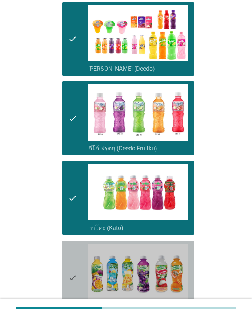
click at [77, 258] on div "check" at bounding box center [78, 277] width 20 height 68
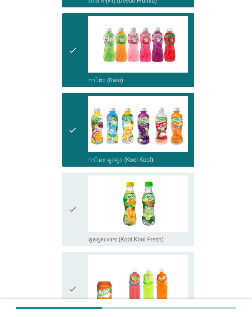
scroll to position [259, 0]
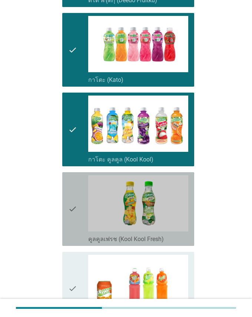
click at [78, 212] on div "check" at bounding box center [78, 209] width 20 height 68
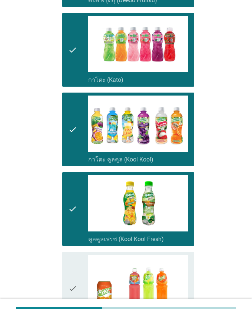
click at [78, 257] on div "check" at bounding box center [78, 288] width 20 height 68
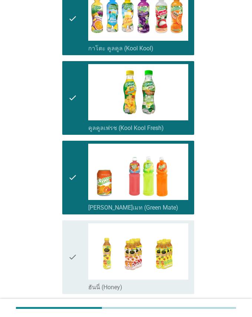
click at [77, 240] on div "check" at bounding box center [78, 257] width 20 height 68
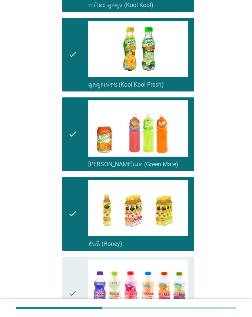
scroll to position [481, 0]
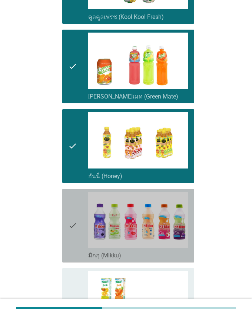
click at [76, 222] on icon "check" at bounding box center [72, 226] width 9 height 68
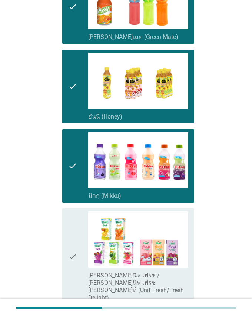
scroll to position [592, 0]
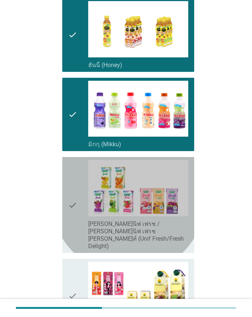
click at [71, 188] on icon "check" at bounding box center [72, 205] width 9 height 90
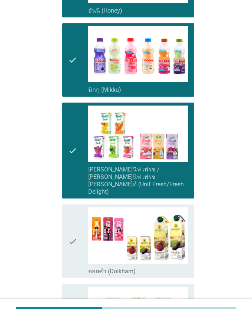
scroll to position [703, 0]
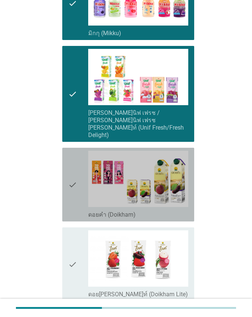
click at [70, 178] on icon "check" at bounding box center [72, 185] width 9 height 68
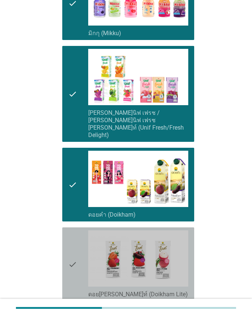
click at [70, 232] on icon "check" at bounding box center [72, 264] width 9 height 68
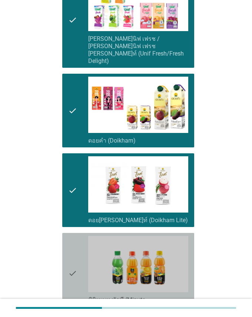
click at [70, 236] on icon "check" at bounding box center [72, 273] width 9 height 75
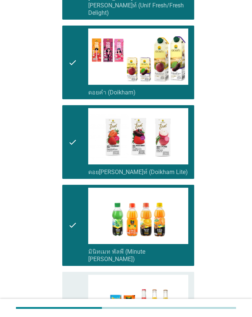
scroll to position [925, 0]
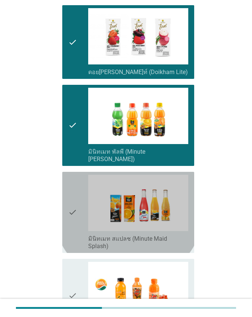
click at [70, 181] on icon "check" at bounding box center [72, 212] width 9 height 75
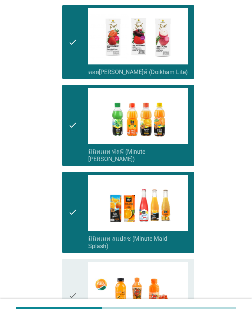
click at [71, 258] on icon "check" at bounding box center [72, 296] width 9 height 68
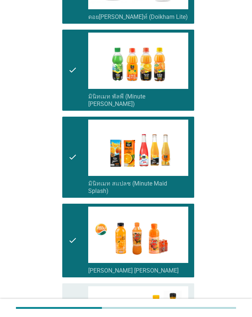
scroll to position [999, 0]
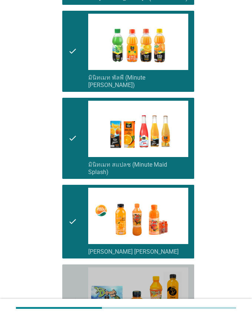
click at [71, 258] on icon "check" at bounding box center [72, 301] width 9 height 68
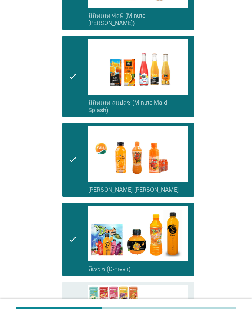
scroll to position [1110, 0]
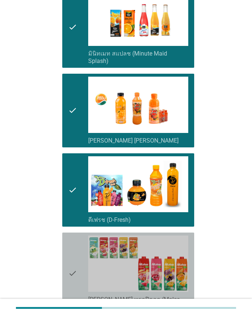
click at [71, 235] on icon "check" at bounding box center [72, 272] width 9 height 75
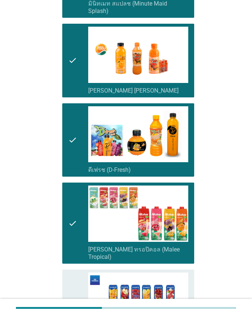
scroll to position [1221, 0]
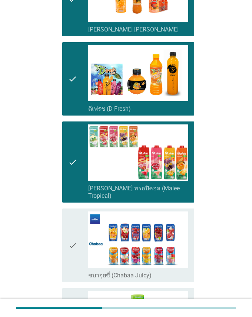
click at [73, 211] on icon "check" at bounding box center [72, 245] width 9 height 68
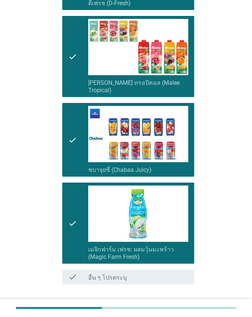
scroll to position [1327, 0]
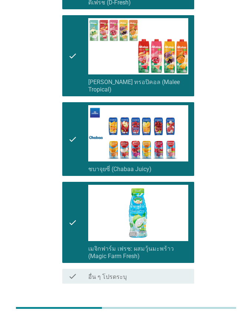
click at [168, 258] on div "ต่อไป" at bounding box center [174, 310] width 21 height 9
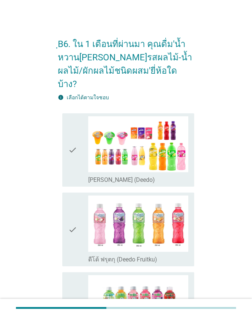
click at [71, 152] on icon "check" at bounding box center [72, 150] width 9 height 68
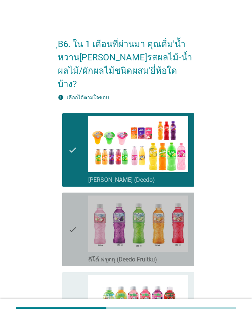
click at [82, 212] on div "check" at bounding box center [78, 229] width 20 height 68
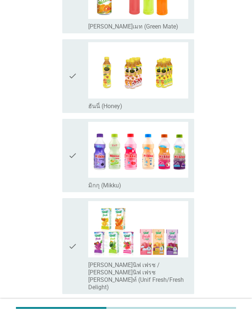
scroll to position [555, 0]
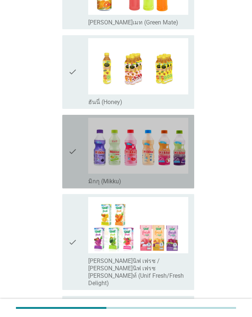
click at [70, 162] on icon "check" at bounding box center [72, 152] width 9 height 68
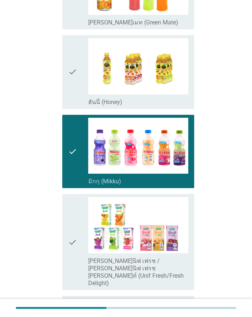
click at [78, 213] on div "check" at bounding box center [78, 242] width 20 height 90
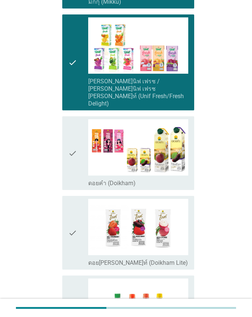
scroll to position [740, 0]
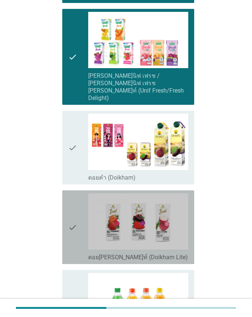
click at [70, 206] on icon "check" at bounding box center [72, 227] width 9 height 68
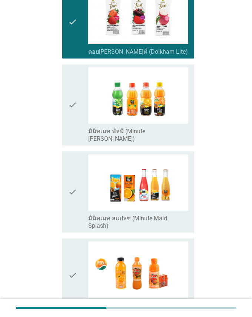
scroll to position [999, 0]
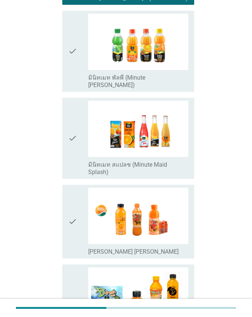
click at [74, 108] on icon "check" at bounding box center [72, 138] width 9 height 75
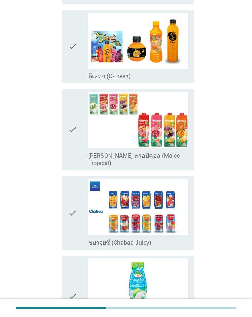
scroll to position [1258, 0]
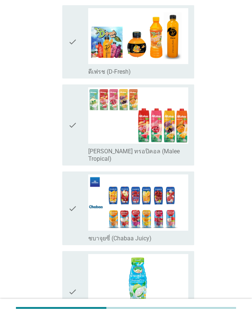
click at [77, 87] on div "check" at bounding box center [78, 124] width 20 height 75
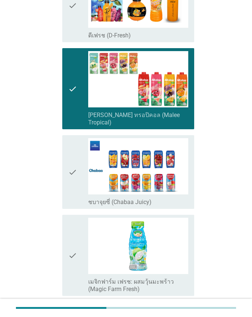
scroll to position [1327, 0]
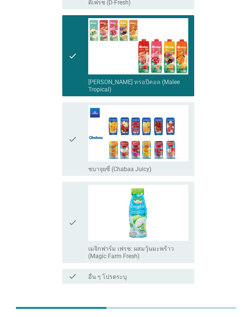
click at [75, 185] on icon "check" at bounding box center [72, 222] width 9 height 75
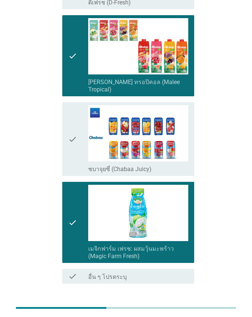
click at [170, 258] on div "ต่อไป" at bounding box center [174, 310] width 21 height 9
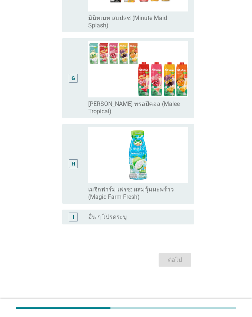
scroll to position [0, 0]
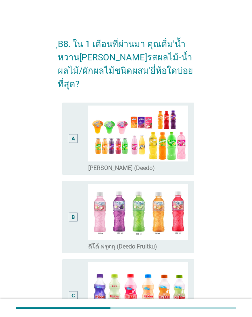
click at [68, 139] on div "A radio_button_unchecked [PERSON_NAME] (Deedo)" at bounding box center [128, 138] width 132 height 73
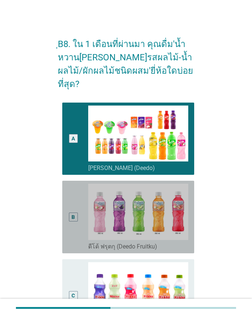
click at [69, 198] on div "B" at bounding box center [73, 216] width 10 height 67
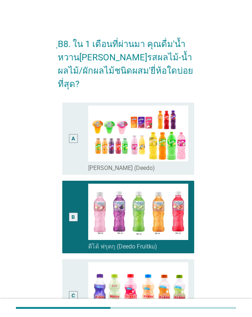
click at [73, 258] on div "C" at bounding box center [73, 295] width 10 height 67
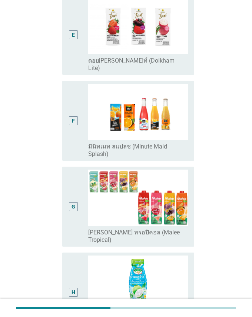
scroll to position [444, 0]
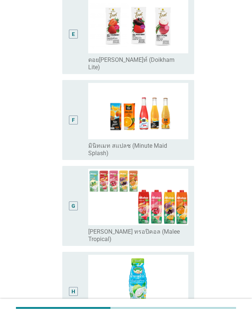
click at [77, 256] on div "H" at bounding box center [73, 291] width 10 height 74
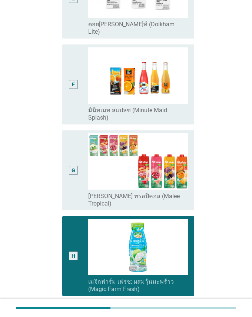
scroll to position [529, 0]
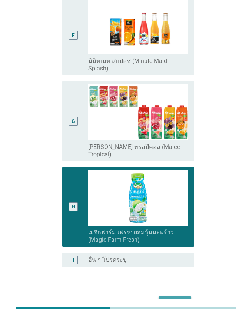
click at [177, 258] on div "ต่อไป" at bounding box center [174, 302] width 21 height 9
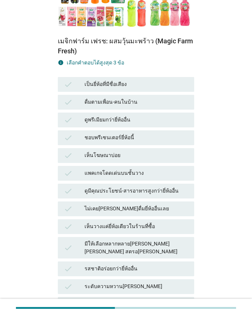
scroll to position [185, 0]
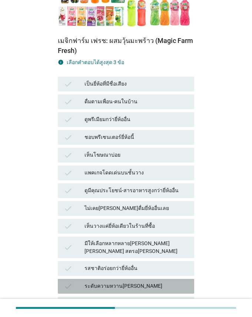
click at [152, 258] on div "ระดับความหวาน[PERSON_NAME]" at bounding box center [136, 285] width 104 height 9
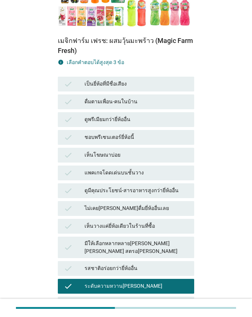
click at [147, 258] on div "รสชาติอร่อยกว่ายี่ห้ออื่น" at bounding box center [136, 268] width 104 height 9
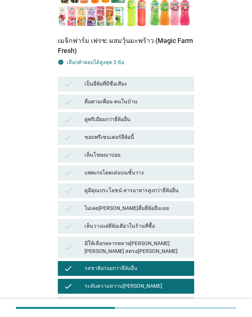
scroll to position [333, 0]
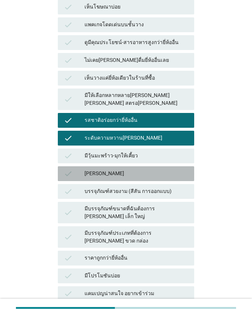
click at [124, 169] on div "[PERSON_NAME]" at bounding box center [136, 173] width 104 height 9
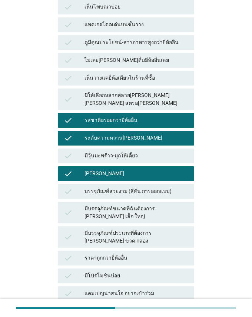
scroll to position [383, 0]
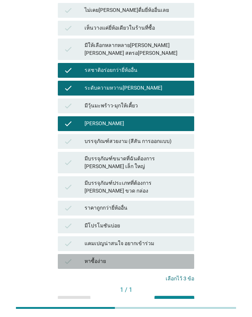
click at [122, 257] on div "หาซื้อง่าย" at bounding box center [136, 261] width 104 height 9
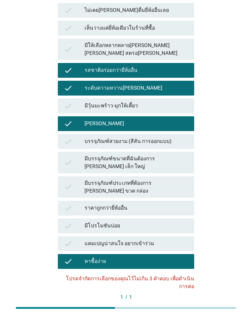
click at [124, 66] on div "รสชาติอร่อยกว่ายี่ห้ออื่น" at bounding box center [136, 70] width 104 height 9
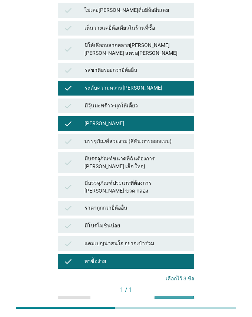
click at [187, 258] on div "คำถามต่อไป" at bounding box center [174, 302] width 28 height 8
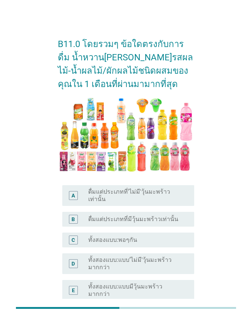
drag, startPoint x: 137, startPoint y: 233, endPoint x: 163, endPoint y: 244, distance: 28.2
click at [137, 236] on div "radio_button_unchecked ทั้งสองแบบ:พอๆกัน" at bounding box center [135, 239] width 94 height 7
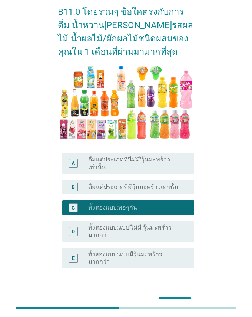
scroll to position [64, 0]
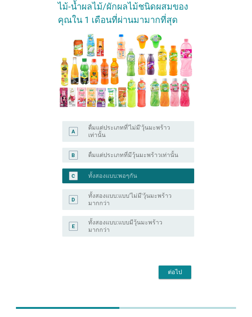
click at [179, 258] on div "ต่อไป" at bounding box center [174, 271] width 21 height 9
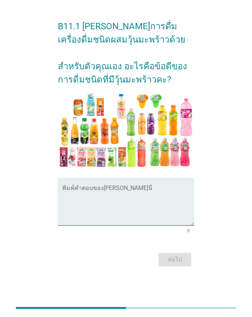
scroll to position [0, 0]
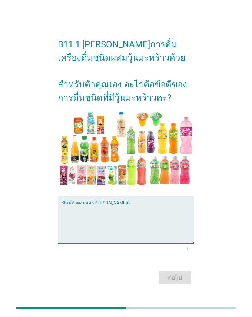
click at [79, 234] on textarea "พิมพ์คำตอบของคุณ ที่นี่" at bounding box center [128, 224] width 132 height 39
type textarea "เคี้ยวหนึบหนับ"
click at [185, 258] on div "ต่อไป" at bounding box center [174, 277] width 21 height 9
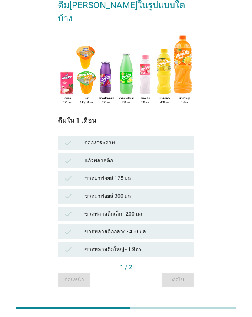
scroll to position [56, 0]
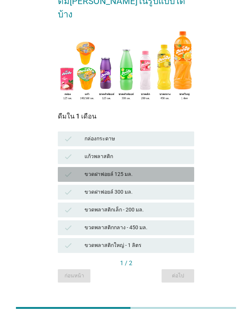
click at [134, 170] on div "ขวดฝาฟอยล์ 125 มล." at bounding box center [136, 174] width 104 height 9
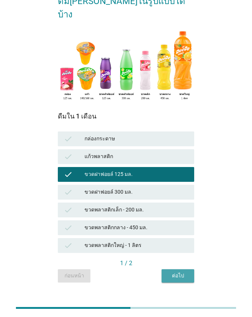
click at [179, 258] on div "ต่อไป" at bounding box center [177, 276] width 21 height 8
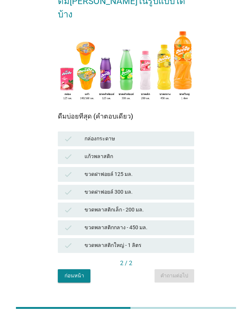
scroll to position [0, 0]
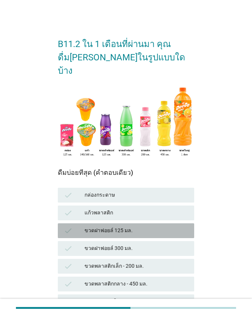
click at [129, 226] on div "ขวดฝาฟอยล์ 125 มล." at bounding box center [136, 230] width 104 height 9
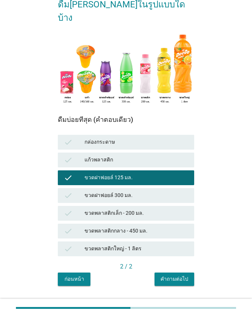
scroll to position [56, 0]
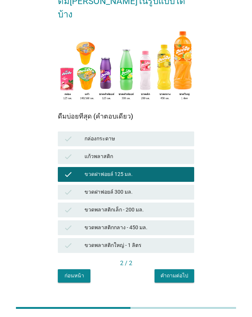
click at [176, 258] on div "คำถามต่อไป" at bounding box center [174, 276] width 28 height 8
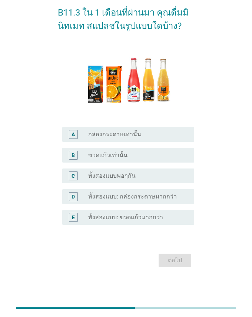
scroll to position [0, 0]
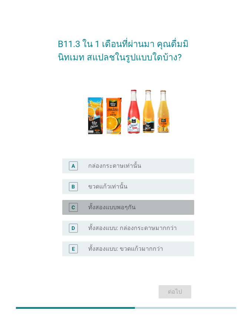
click at [157, 208] on div "radio_button_unchecked ทั้งสองแบบพอๆกัน" at bounding box center [135, 206] width 94 height 7
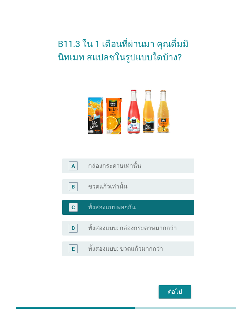
click at [179, 258] on div "ต่อไป" at bounding box center [174, 291] width 21 height 9
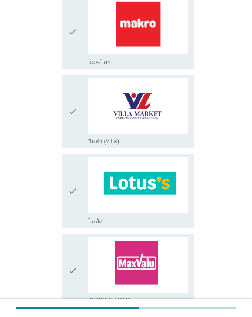
scroll to position [703, 0]
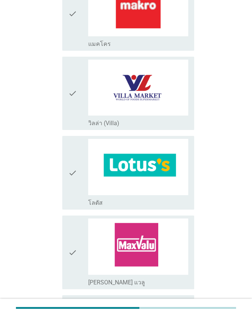
click at [74, 173] on icon "check" at bounding box center [72, 173] width 9 height 68
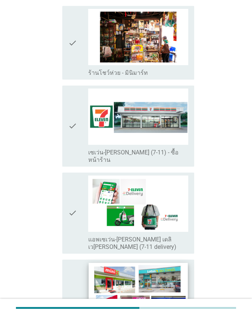
scroll to position [1073, 0]
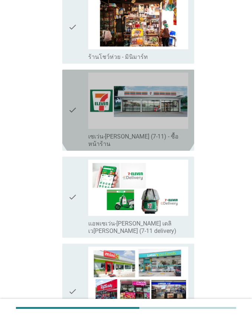
click at [74, 92] on icon "check" at bounding box center [72, 110] width 9 height 75
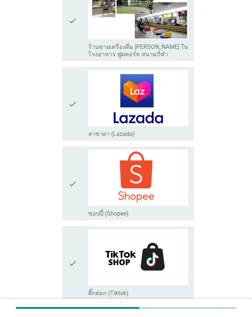
scroll to position [1470, 0]
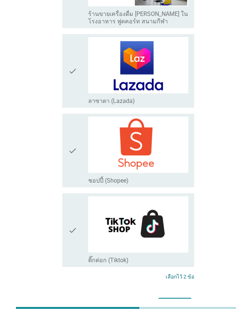
click at [174, 258] on div "ต่อไป" at bounding box center [174, 304] width 21 height 9
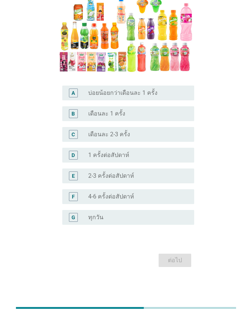
scroll to position [0, 0]
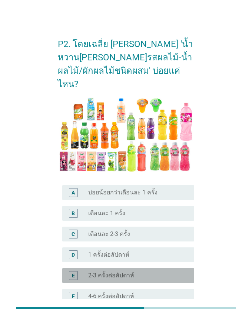
click at [106, 258] on label "2-3 ครั้งต่อสัปดาห์" at bounding box center [111, 275] width 46 height 7
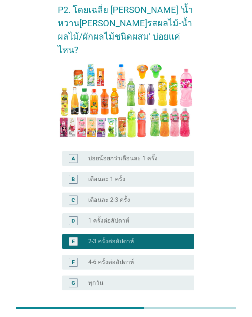
scroll to position [86, 0]
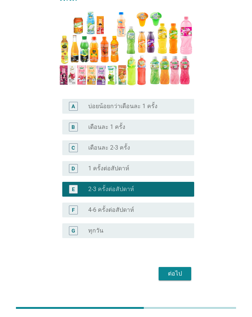
click at [174, 258] on div "ต่อไป" at bounding box center [174, 273] width 21 height 9
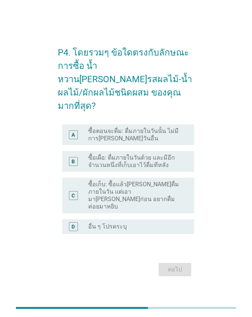
click at [70, 191] on div "C" at bounding box center [73, 195] width 9 height 9
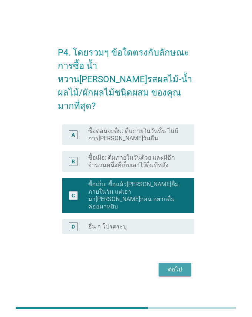
click at [184, 258] on div "ต่อไป" at bounding box center [174, 269] width 21 height 9
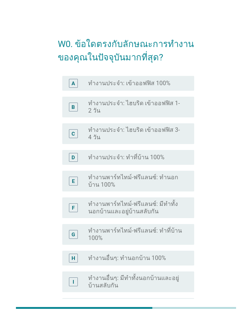
click at [72, 83] on div "A" at bounding box center [72, 83] width 3 height 8
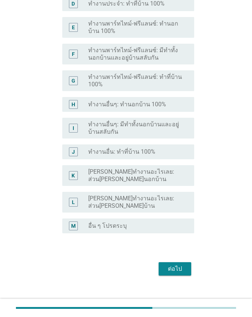
scroll to position [156, 0]
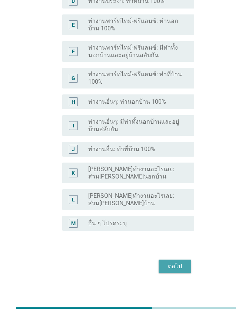
click at [178, 258] on div "ต่อไป" at bounding box center [174, 266] width 21 height 9
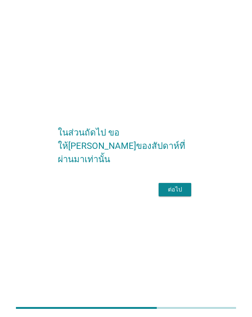
click at [173, 194] on div "ต่อไป" at bounding box center [174, 189] width 21 height 9
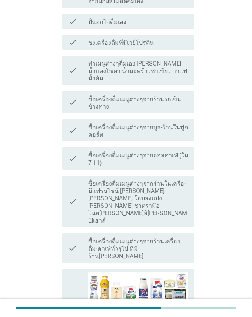
scroll to position [259, 0]
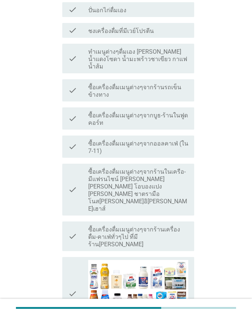
click at [76, 258] on icon "check" at bounding box center [72, 294] width 9 height 68
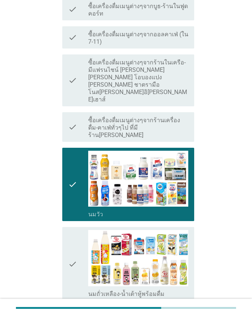
scroll to position [370, 0]
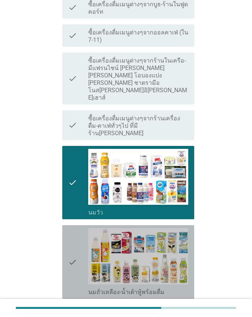
click at [69, 228] on icon "check" at bounding box center [72, 262] width 9 height 68
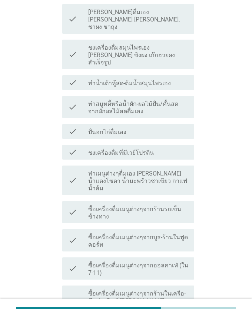
scroll to position [74, 0]
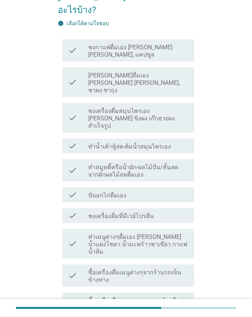
click at [74, 211] on icon "check" at bounding box center [72, 215] width 9 height 9
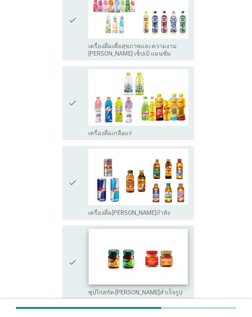
scroll to position [1352, 0]
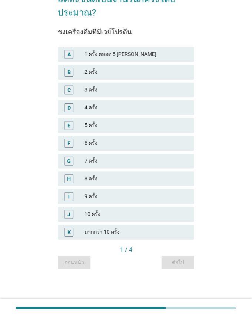
scroll to position [0, 0]
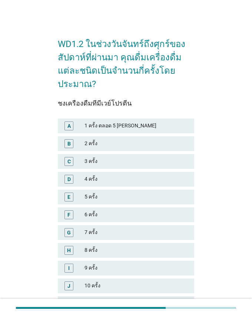
click at [67, 161] on div "C" at bounding box center [68, 161] width 3 height 8
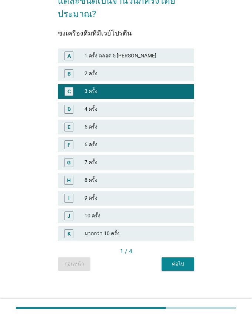
scroll to position [71, 0]
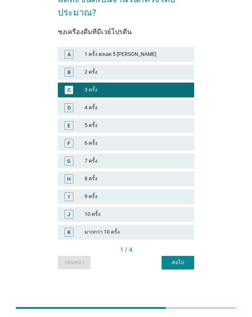
click at [172, 258] on div "ต่อไป" at bounding box center [177, 262] width 21 height 8
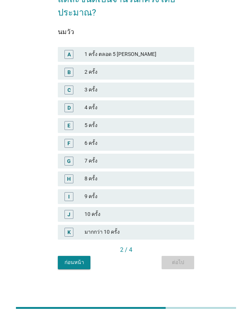
scroll to position [0, 0]
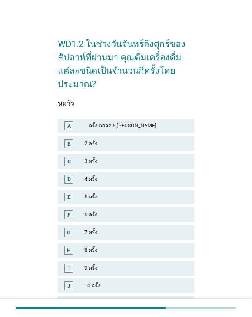
click at [69, 197] on div "E" at bounding box center [68, 197] width 3 height 8
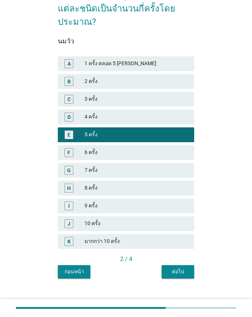
scroll to position [71, 0]
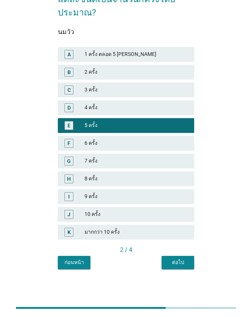
click at [176, 258] on div "ต่อไป" at bounding box center [177, 262] width 21 height 8
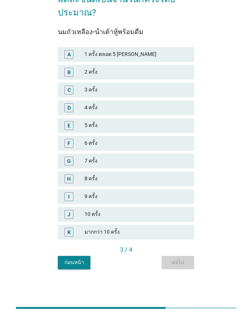
scroll to position [0, 0]
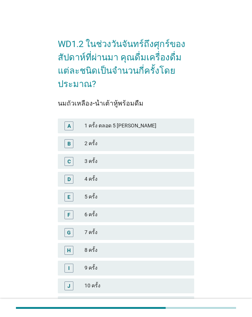
click at [68, 163] on div "C" at bounding box center [68, 161] width 3 height 8
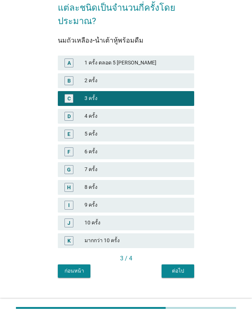
scroll to position [71, 0]
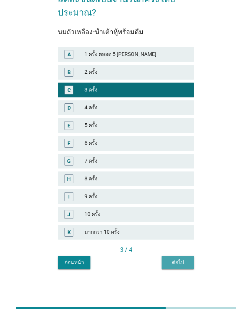
click at [175, 258] on div "ต่อไป" at bounding box center [177, 262] width 21 height 8
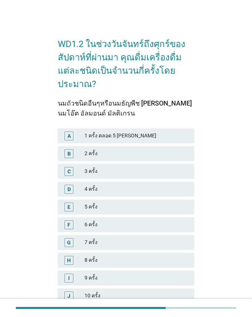
click at [70, 134] on div "A" at bounding box center [68, 136] width 3 height 8
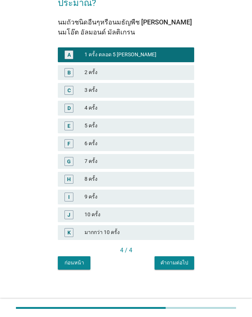
scroll to position [81, 0]
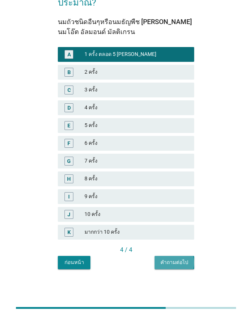
click at [186, 258] on div "คำถามต่อไป" at bounding box center [174, 262] width 28 height 8
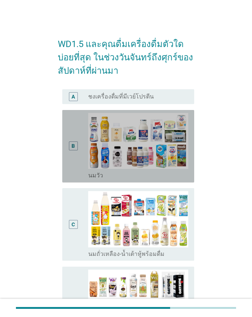
click at [74, 155] on div "B" at bounding box center [73, 146] width 10 height 67
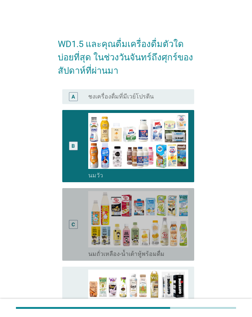
click at [75, 217] on div "C" at bounding box center [73, 224] width 10 height 67
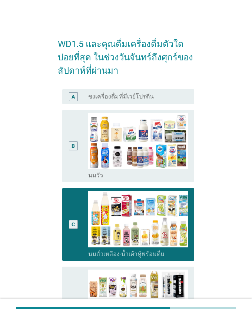
click at [66, 153] on div "B radio_button_unchecked [PERSON_NAME]" at bounding box center [128, 146] width 132 height 73
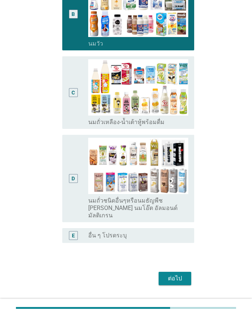
scroll to position [143, 0]
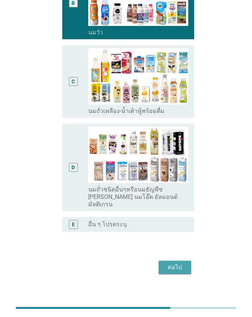
click at [168, 258] on div "ต่อไป" at bounding box center [174, 267] width 21 height 9
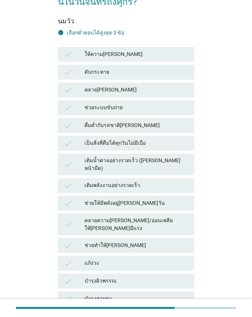
scroll to position [74, 0]
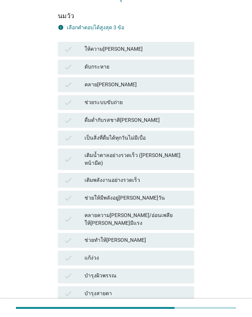
click at [71, 176] on icon "check" at bounding box center [68, 180] width 9 height 9
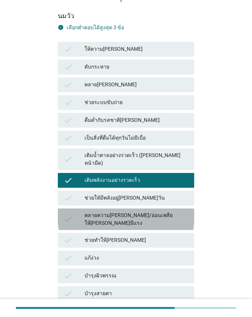
click at [68, 211] on icon "check" at bounding box center [68, 219] width 9 height 16
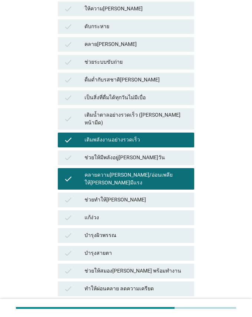
scroll to position [185, 0]
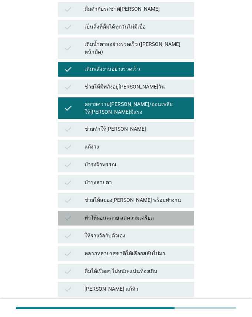
click at [64, 213] on icon "check" at bounding box center [68, 217] width 9 height 9
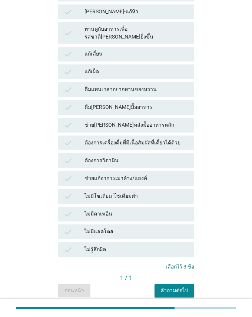
scroll to position [470, 0]
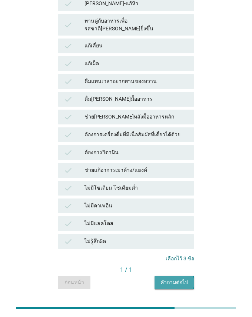
click at [176, 258] on div "คำถามต่อไป" at bounding box center [174, 282] width 28 height 8
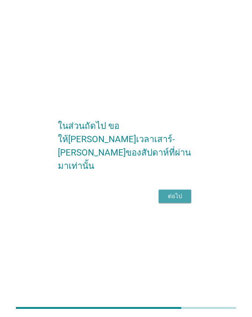
click at [175, 194] on div "ต่อไป" at bounding box center [174, 196] width 21 height 9
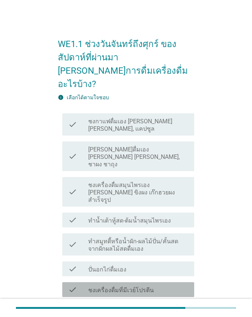
click at [70, 258] on icon "check" at bounding box center [72, 289] width 9 height 9
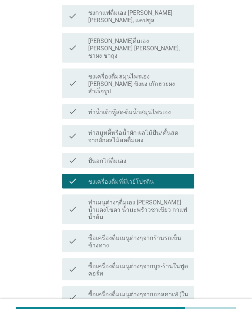
scroll to position [111, 0]
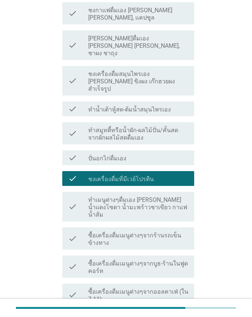
click at [67, 192] on div "check check_box_outline_blank ทำเมนูต่างๆดื่มเอง [PERSON_NAME] น้ำแดงโซดา น้ำมะ…" at bounding box center [128, 207] width 132 height 30
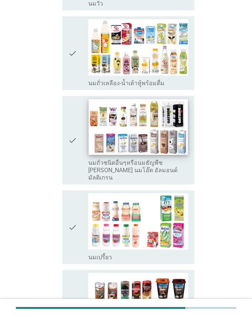
scroll to position [592, 0]
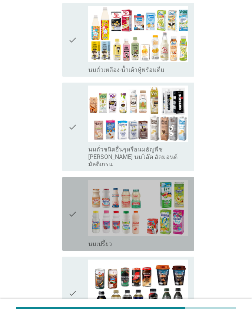
click at [74, 180] on icon "check" at bounding box center [72, 214] width 9 height 68
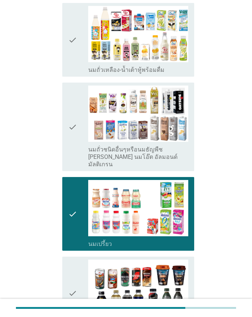
scroll to position [629, 0]
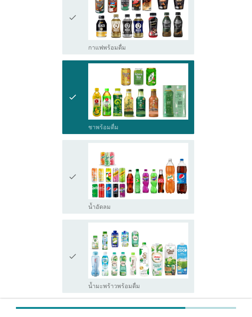
scroll to position [962, 0]
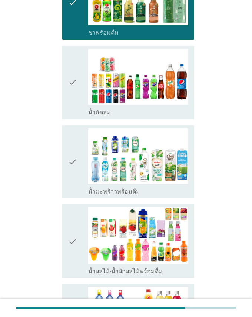
click at [75, 128] on icon "check" at bounding box center [72, 162] width 9 height 68
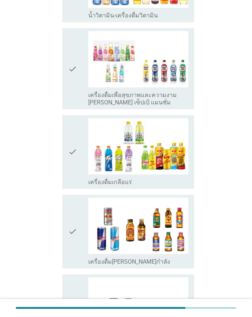
scroll to position [1352, 0]
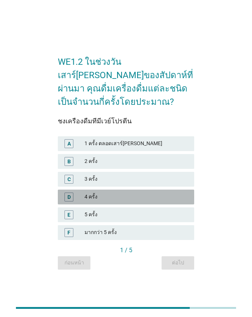
click at [68, 198] on div "D" at bounding box center [68, 197] width 3 height 8
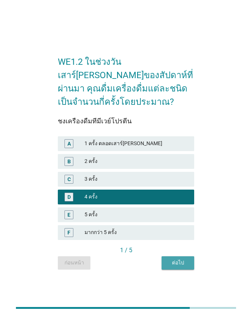
click at [182, 258] on div "ต่อไป" at bounding box center [177, 263] width 21 height 8
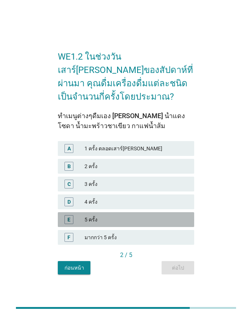
click at [68, 219] on div "E" at bounding box center [68, 220] width 3 height 8
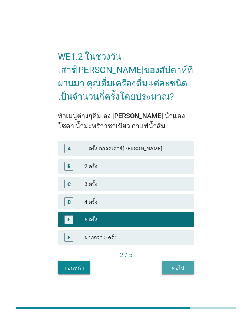
click at [174, 258] on div "ต่อไป" at bounding box center [177, 268] width 21 height 8
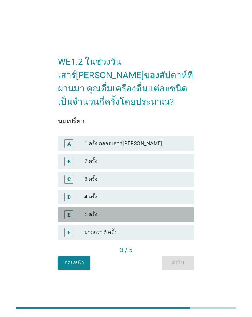
click at [73, 216] on div "E" at bounding box center [68, 214] width 9 height 9
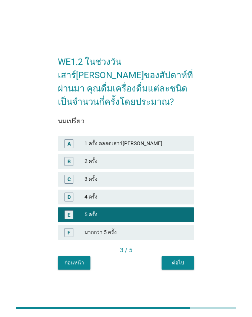
click at [175, 258] on div "ต่อไป" at bounding box center [177, 263] width 21 height 8
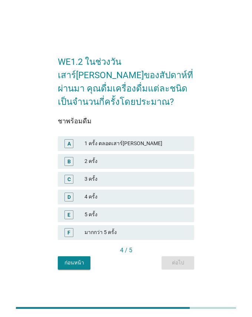
click at [71, 162] on div "B" at bounding box center [68, 161] width 9 height 9
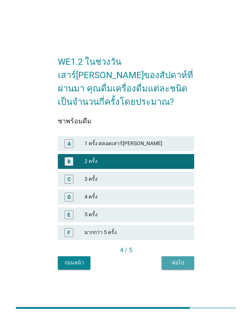
click at [176, 258] on div "ต่อไป" at bounding box center [177, 263] width 21 height 8
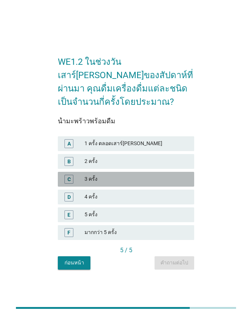
drag, startPoint x: 70, startPoint y: 181, endPoint x: 141, endPoint y: 218, distance: 80.1
click at [70, 181] on div "C" at bounding box center [68, 179] width 3 height 8
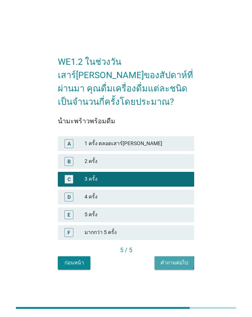
click at [172, 258] on div "คำถามต่อไป" at bounding box center [174, 263] width 28 height 8
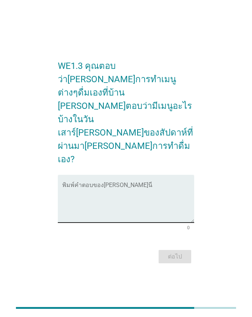
click at [77, 186] on textarea "พิมพ์คำตอบของคุณ ที่นี่" at bounding box center [128, 202] width 132 height 39
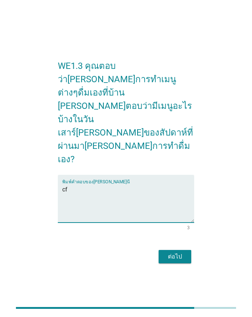
type textarea "c"
type textarea "น้ำแดงมะนาวโซดา ชาเขียว"
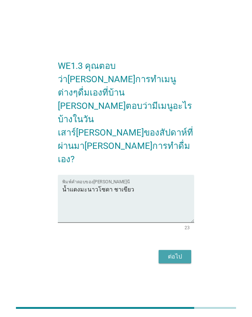
click at [181, 252] on div "ต่อไป" at bounding box center [174, 256] width 21 height 9
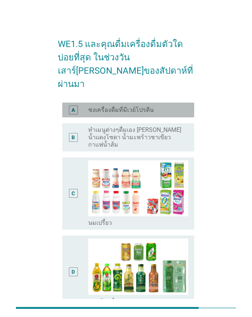
click at [70, 105] on div "A" at bounding box center [73, 109] width 9 height 9
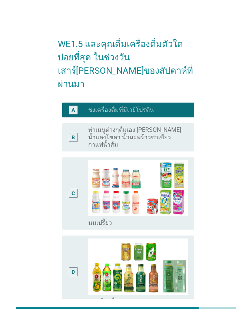
click at [70, 133] on div "B" at bounding box center [73, 137] width 9 height 9
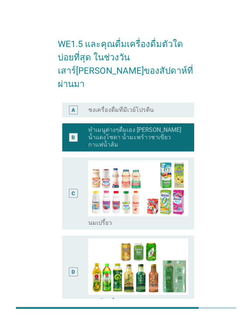
click at [68, 175] on div "C" at bounding box center [73, 193] width 10 height 67
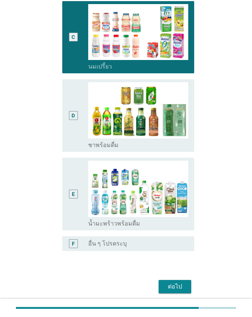
scroll to position [162, 0]
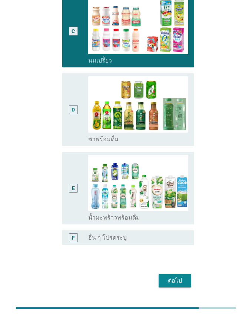
click at [72, 184] on div "E" at bounding box center [73, 188] width 3 height 8
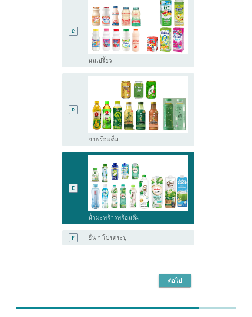
click at [183, 258] on div "ต่อไป" at bounding box center [174, 280] width 21 height 9
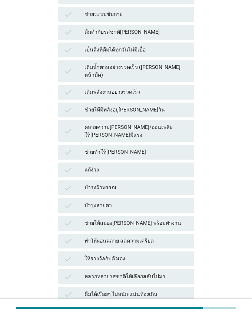
scroll to position [0, 0]
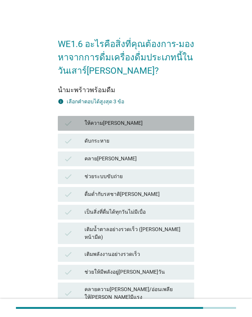
click at [68, 125] on icon "check" at bounding box center [68, 123] width 9 height 9
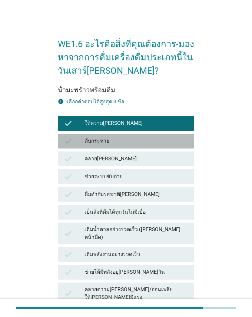
click at [67, 143] on icon "check" at bounding box center [68, 140] width 9 height 9
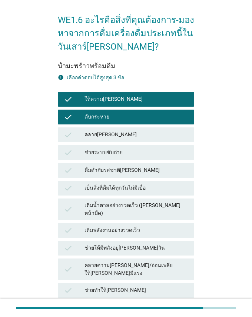
scroll to position [37, 0]
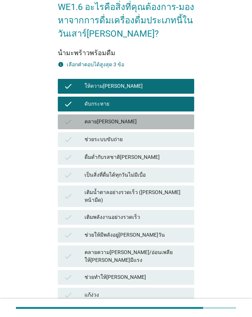
drag, startPoint x: 71, startPoint y: 122, endPoint x: 147, endPoint y: 169, distance: 89.3
click at [71, 122] on icon "check" at bounding box center [68, 121] width 9 height 9
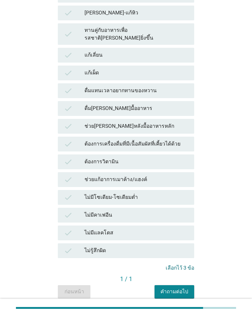
scroll to position [470, 0]
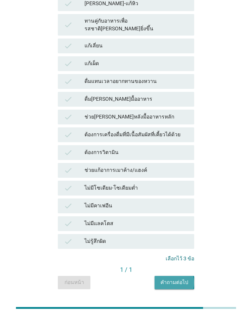
click at [180, 258] on div "คำถามต่อไป" at bounding box center [174, 282] width 28 height 8
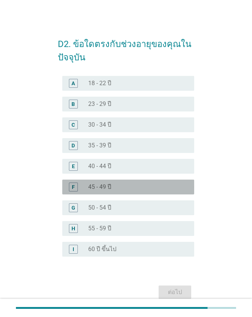
click at [74, 189] on div "F" at bounding box center [73, 187] width 3 height 8
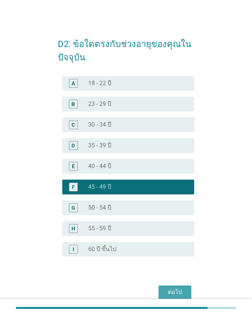
click at [171, 258] on div "ต่อไป" at bounding box center [174, 291] width 21 height 9
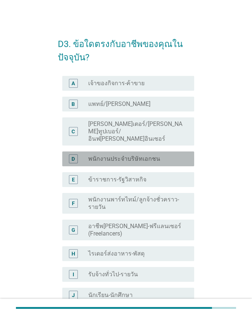
click at [75, 155] on div "D" at bounding box center [72, 159] width 3 height 8
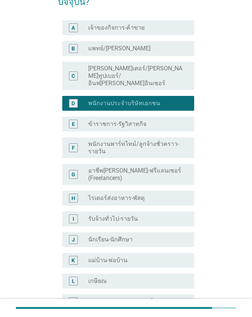
scroll to position [111, 0]
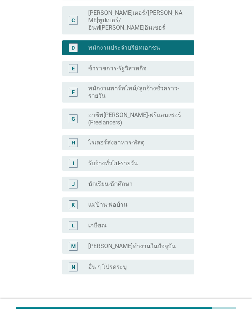
click at [177, 258] on button "ต่อไป" at bounding box center [174, 309] width 33 height 13
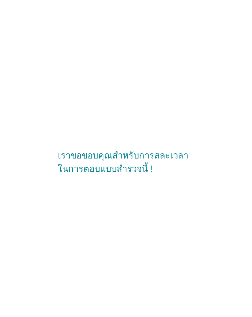
scroll to position [0, 0]
